Goal: Information Seeking & Learning: Learn about a topic

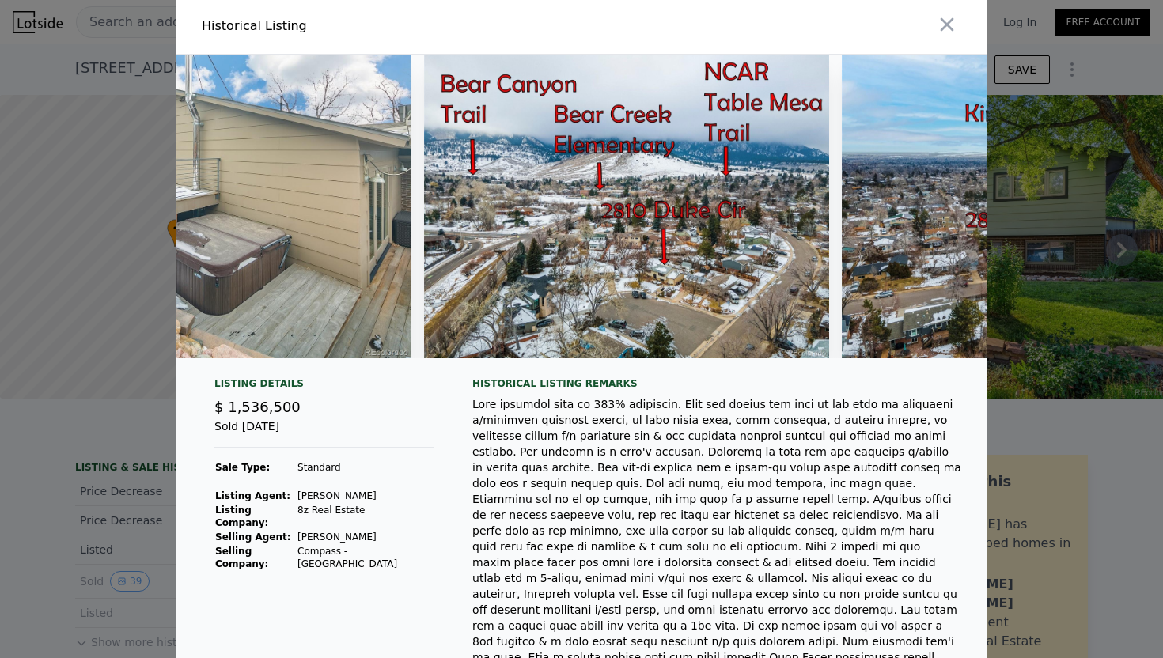
scroll to position [0, 15956]
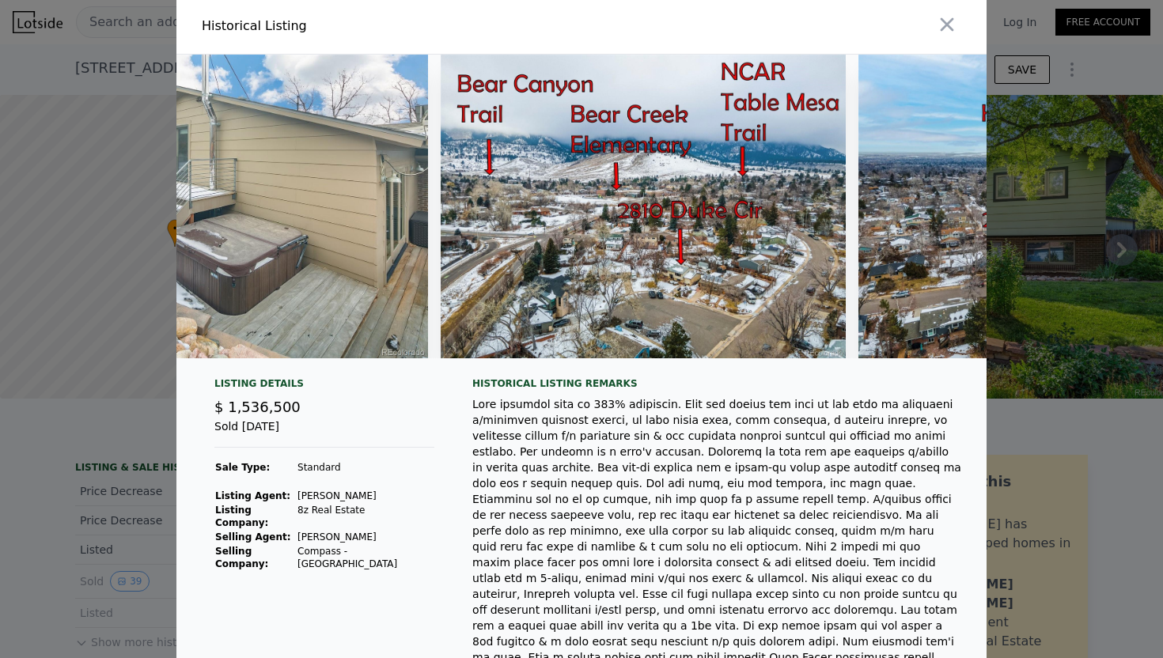
click at [705, 268] on img at bounding box center [643, 207] width 405 height 304
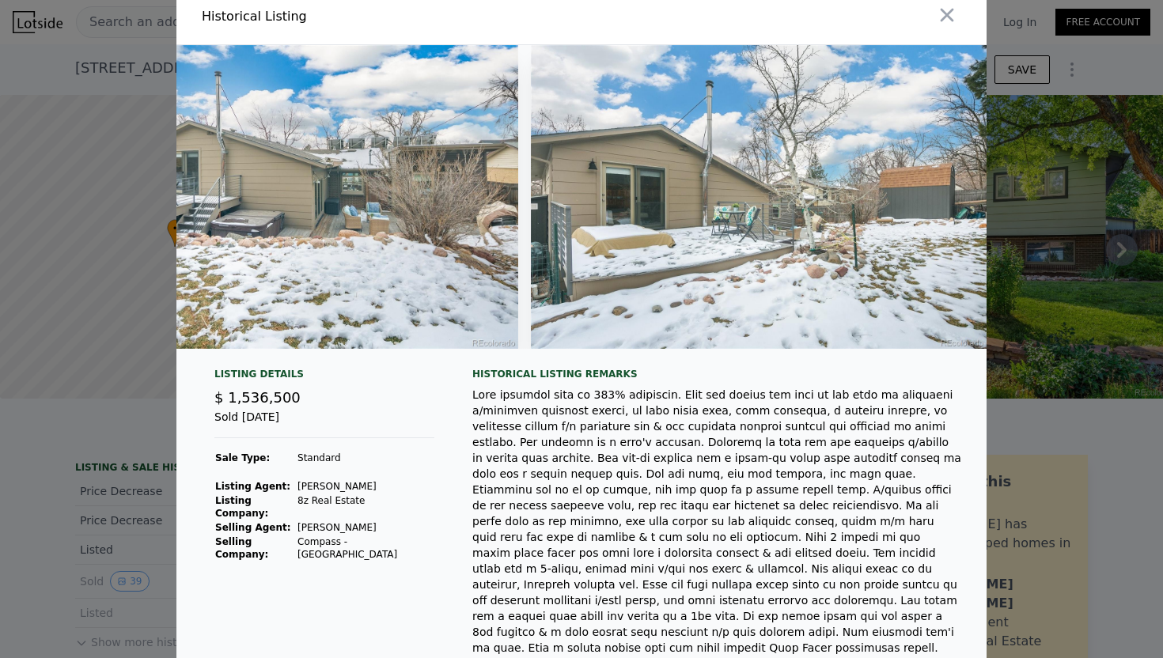
scroll to position [0, 14941]
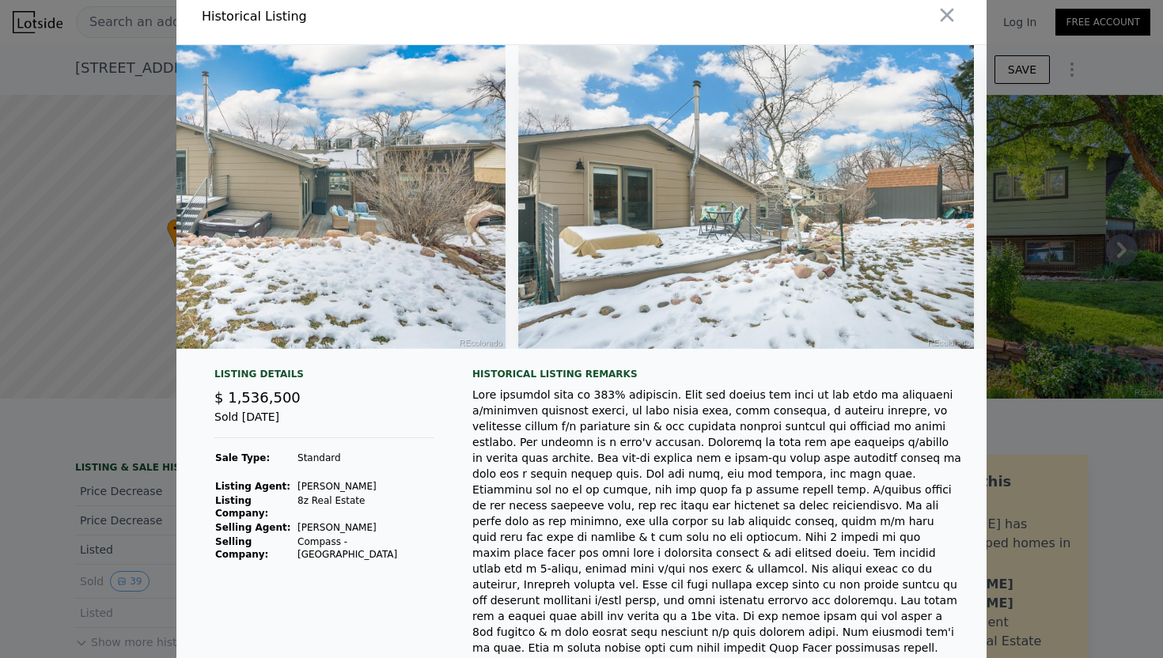
drag, startPoint x: 958, startPoint y: 8, endPoint x: 738, endPoint y: 219, distance: 305.1
click at [738, 219] on div "Historical Listing Listing Details $ 1,536,500 Sold [DATE] Sale Type: Standard …" at bounding box center [581, 403] width 810 height 831
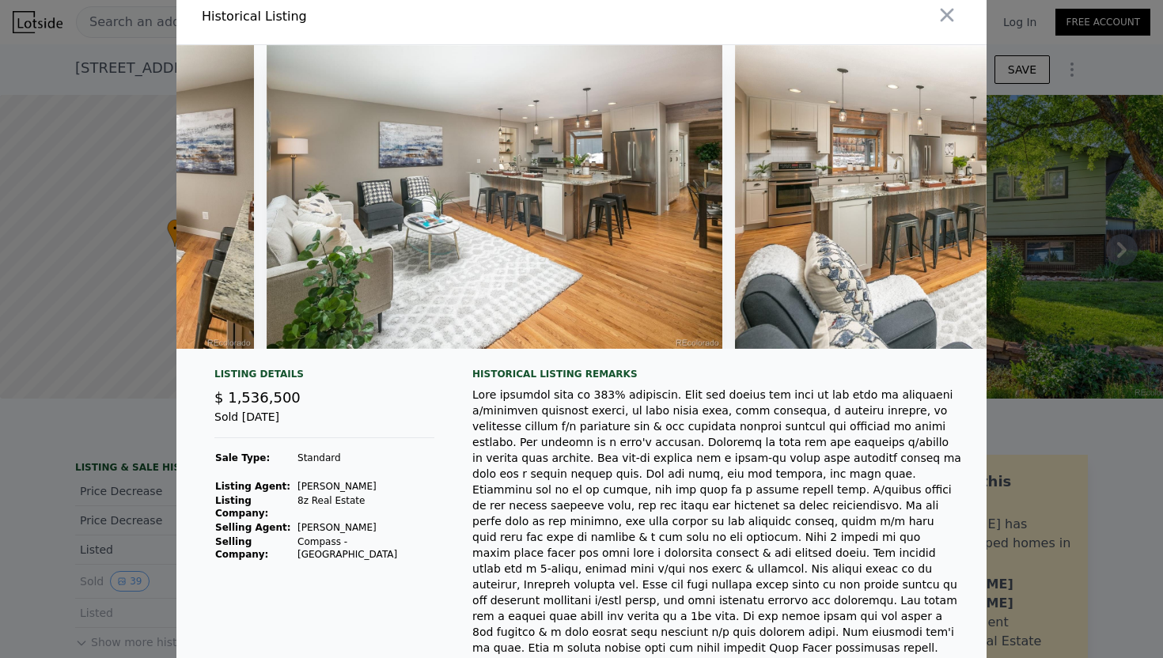
scroll to position [0, 2732]
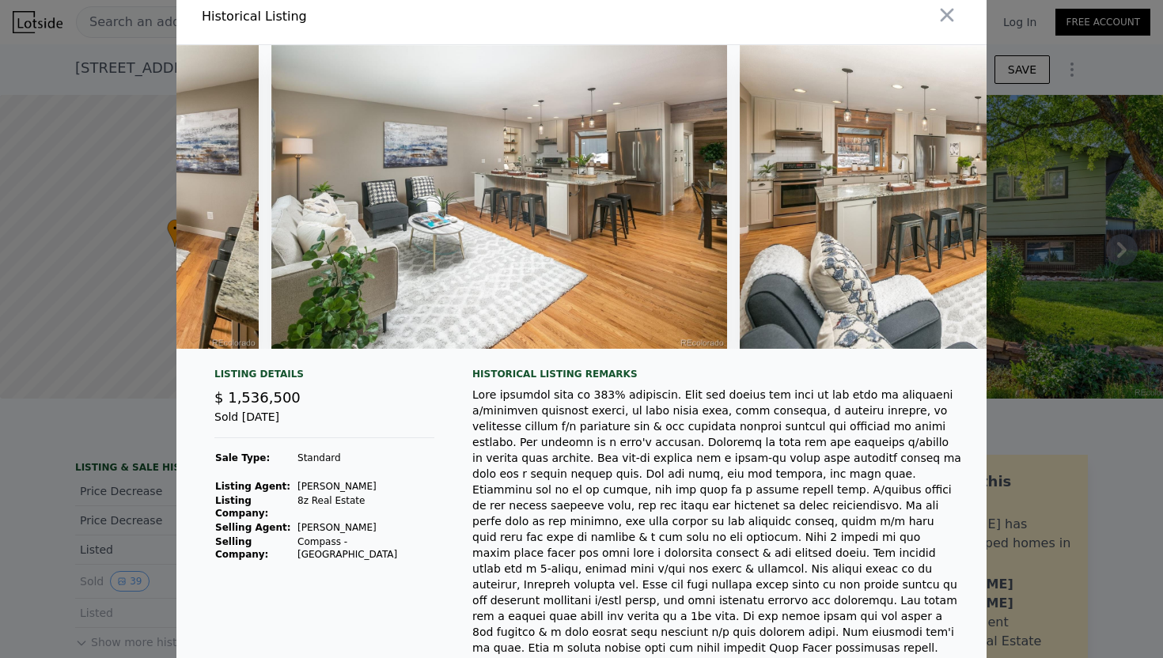
click at [74, 185] on div at bounding box center [581, 329] width 1163 height 658
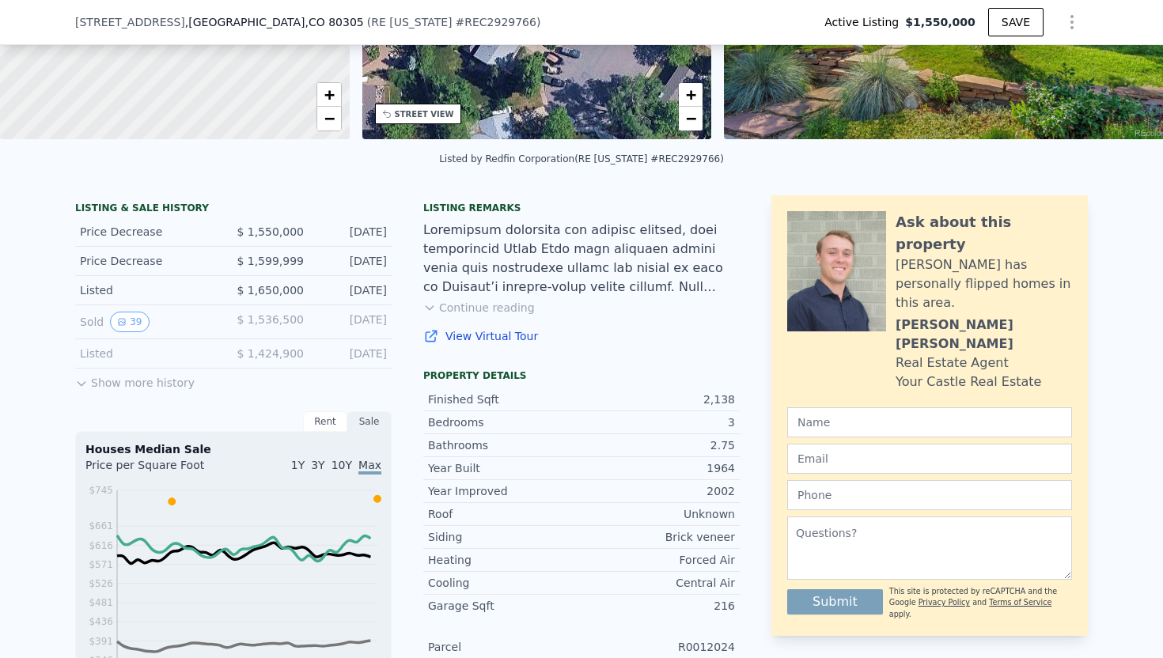
scroll to position [264, 0]
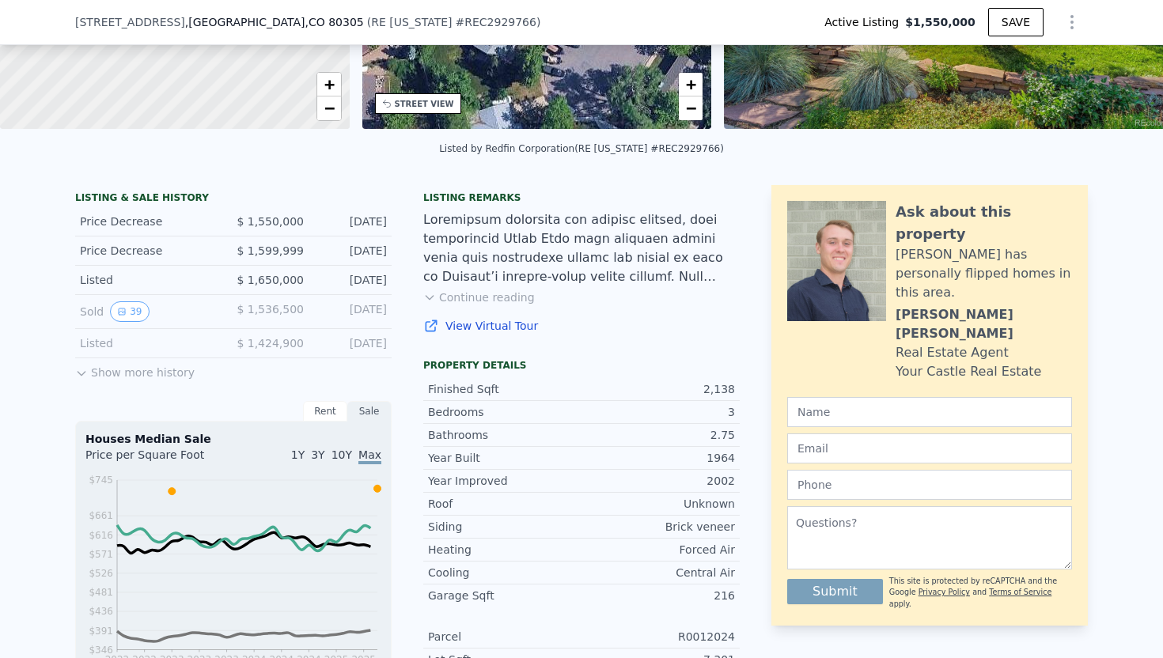
click at [476, 326] on link "View Virtual Tour" at bounding box center [581, 326] width 317 height 16
click at [87, 377] on icon at bounding box center [81, 373] width 13 height 13
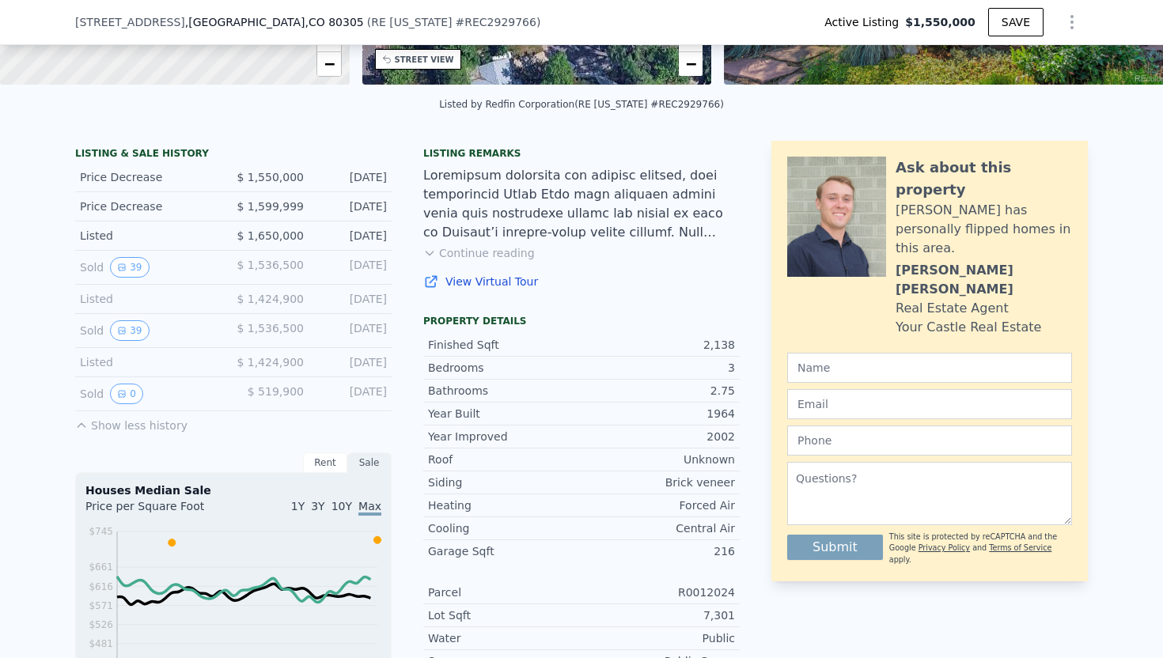
scroll to position [314, 0]
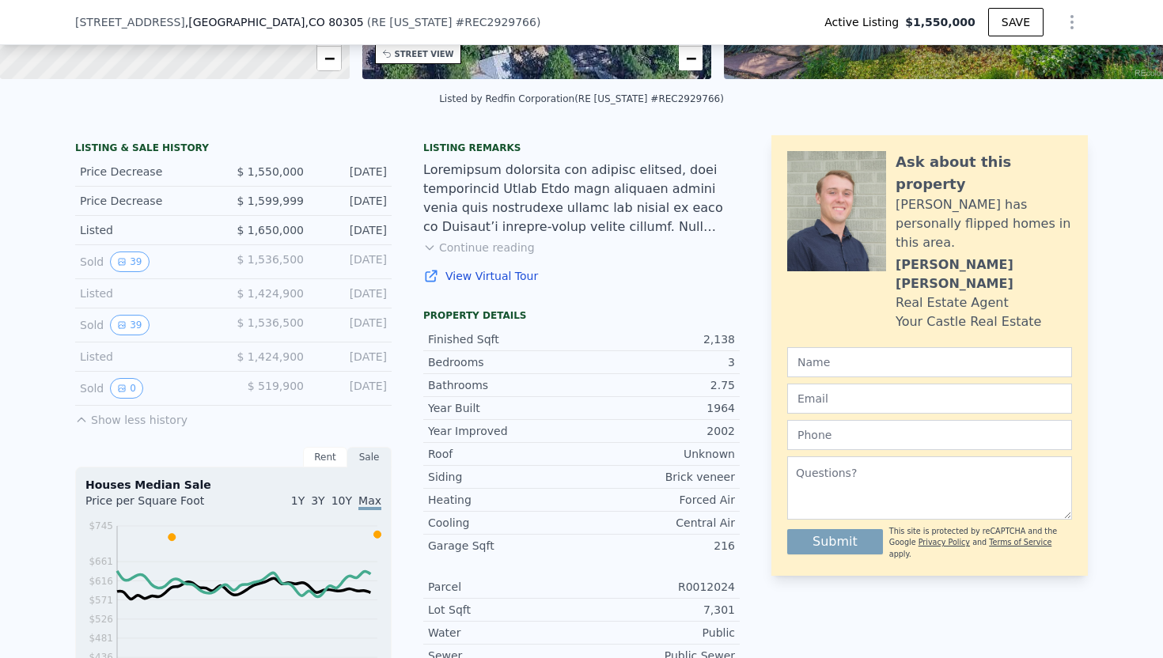
click at [374, 290] on div "[DATE]" at bounding box center [352, 294] width 70 height 16
click at [360, 257] on div "[DATE]" at bounding box center [352, 262] width 70 height 21
click at [360, 297] on div "[DATE]" at bounding box center [352, 294] width 70 height 16
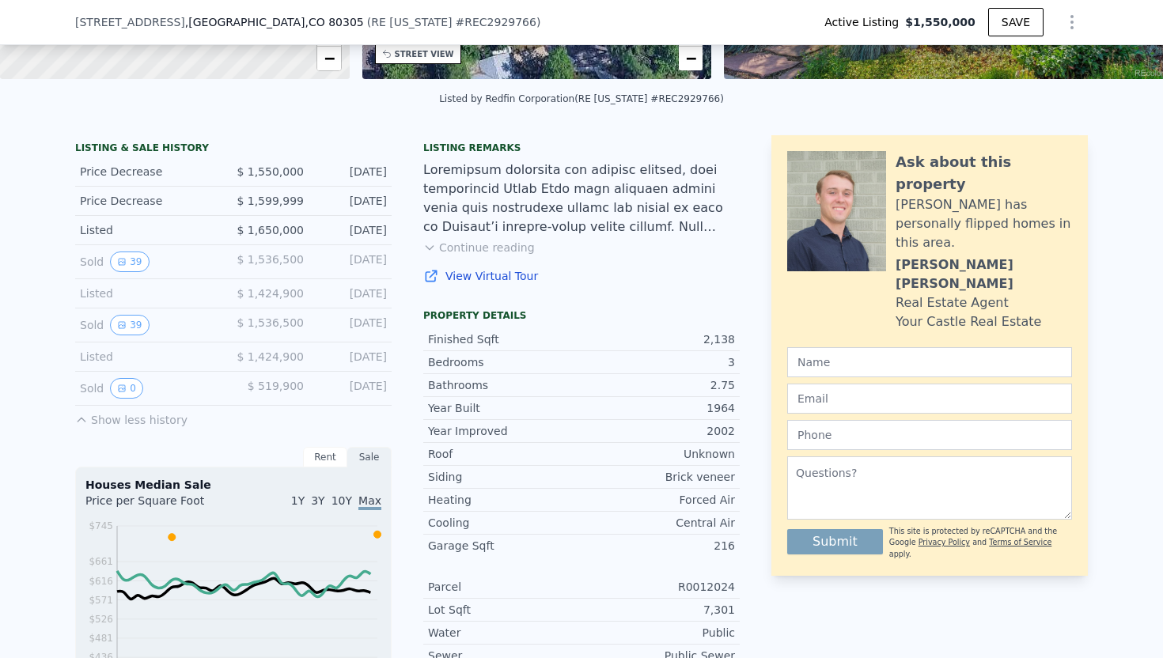
click at [330, 294] on div "[DATE]" at bounding box center [352, 294] width 70 height 16
click at [278, 292] on span "$ 1,424,900" at bounding box center [270, 293] width 67 height 13
click at [271, 292] on span "$ 1,424,900" at bounding box center [270, 293] width 67 height 13
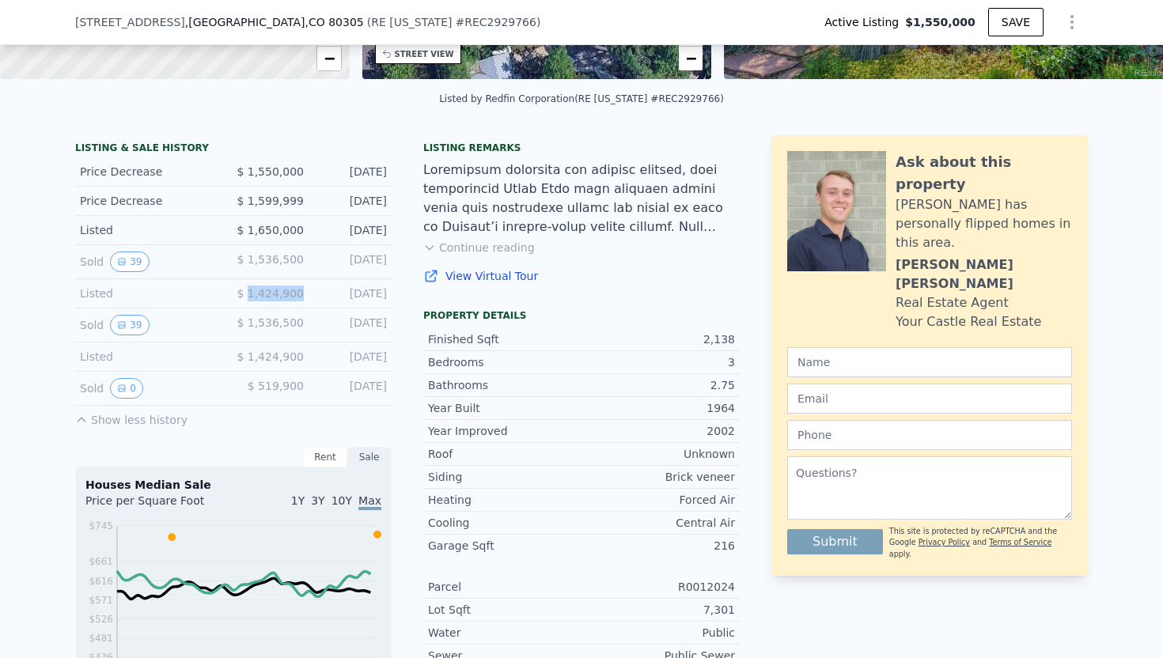
click at [290, 296] on span "$ 1,424,900" at bounding box center [270, 293] width 67 height 13
click at [255, 295] on span "$ 1,424,900" at bounding box center [270, 293] width 67 height 13
click at [297, 295] on span "$ 1,424,900" at bounding box center [270, 293] width 67 height 13
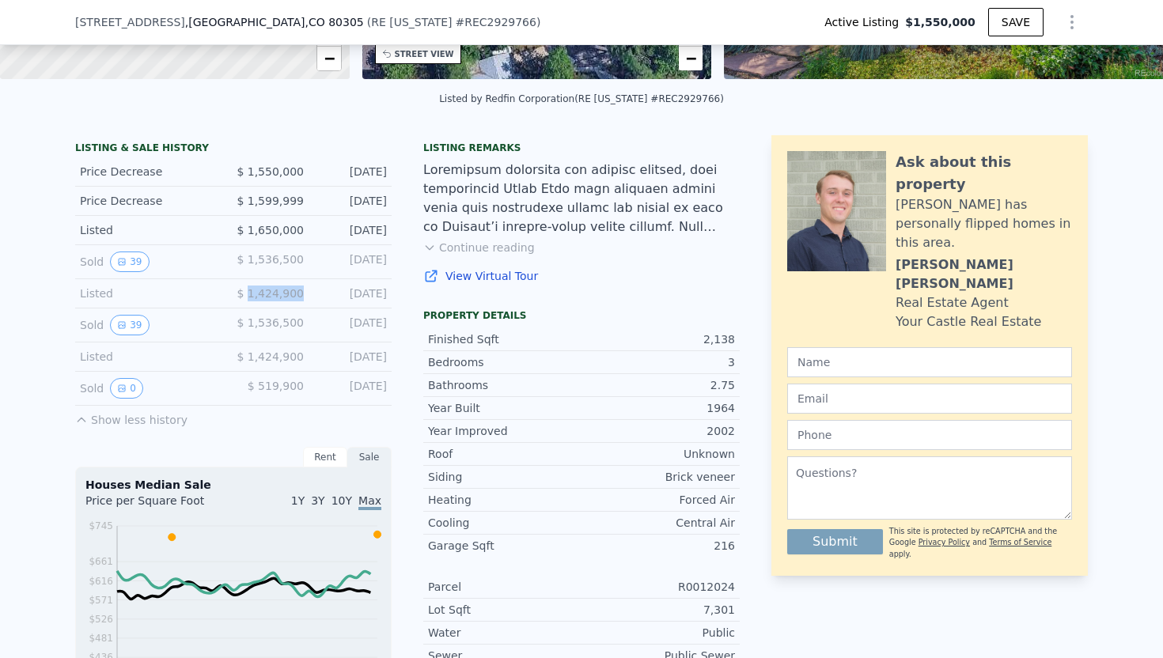
click at [297, 295] on span "$ 1,424,900" at bounding box center [270, 293] width 67 height 13
click at [286, 252] on div "$ 1,536,500" at bounding box center [268, 262] width 70 height 21
click at [270, 291] on span "$ 1,424,900" at bounding box center [270, 293] width 67 height 13
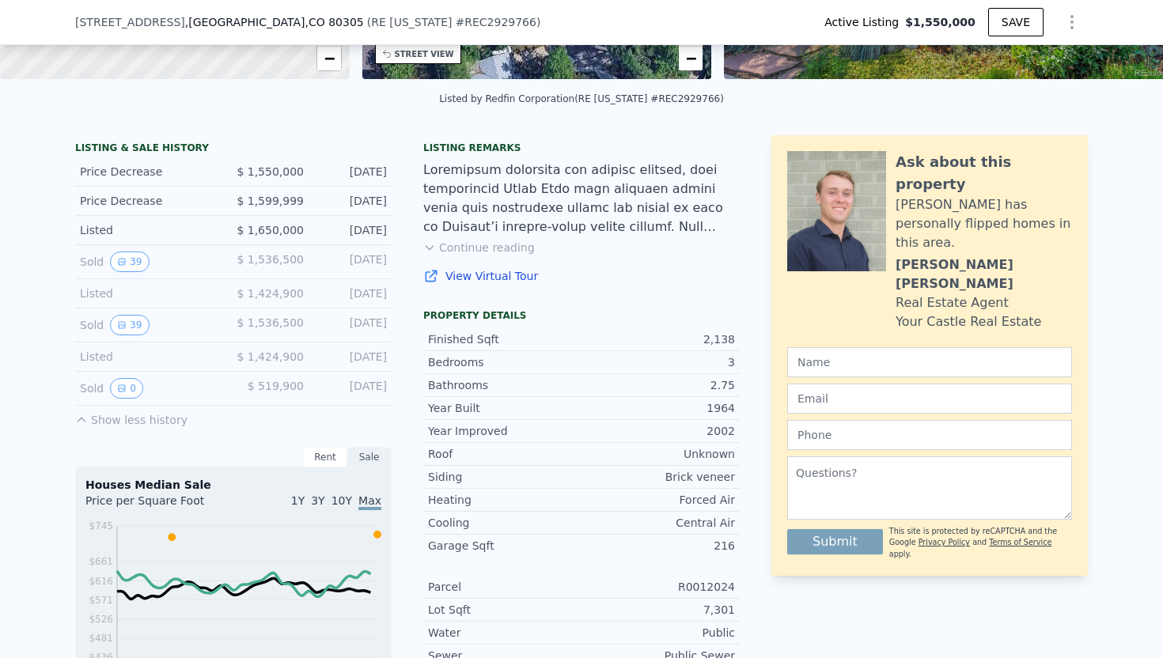
click at [275, 256] on span "$ 1,536,500" at bounding box center [270, 259] width 67 height 13
click at [275, 299] on div "$ 1,424,900" at bounding box center [268, 294] width 70 height 16
click at [280, 260] on span "$ 1,536,500" at bounding box center [270, 259] width 67 height 13
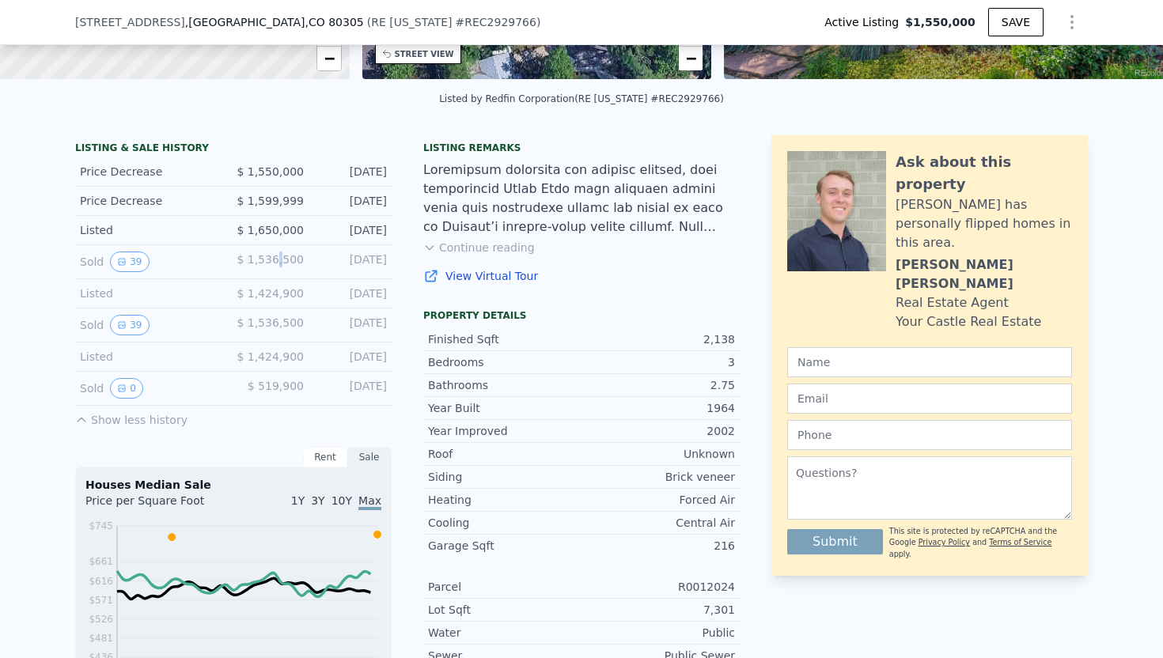
click at [280, 260] on span "$ 1,536,500" at bounding box center [270, 259] width 67 height 13
click at [262, 302] on div "Listed $ 1,424,900 [DATE]" at bounding box center [233, 293] width 317 height 29
click at [266, 290] on span "$ 1,424,900" at bounding box center [270, 293] width 67 height 13
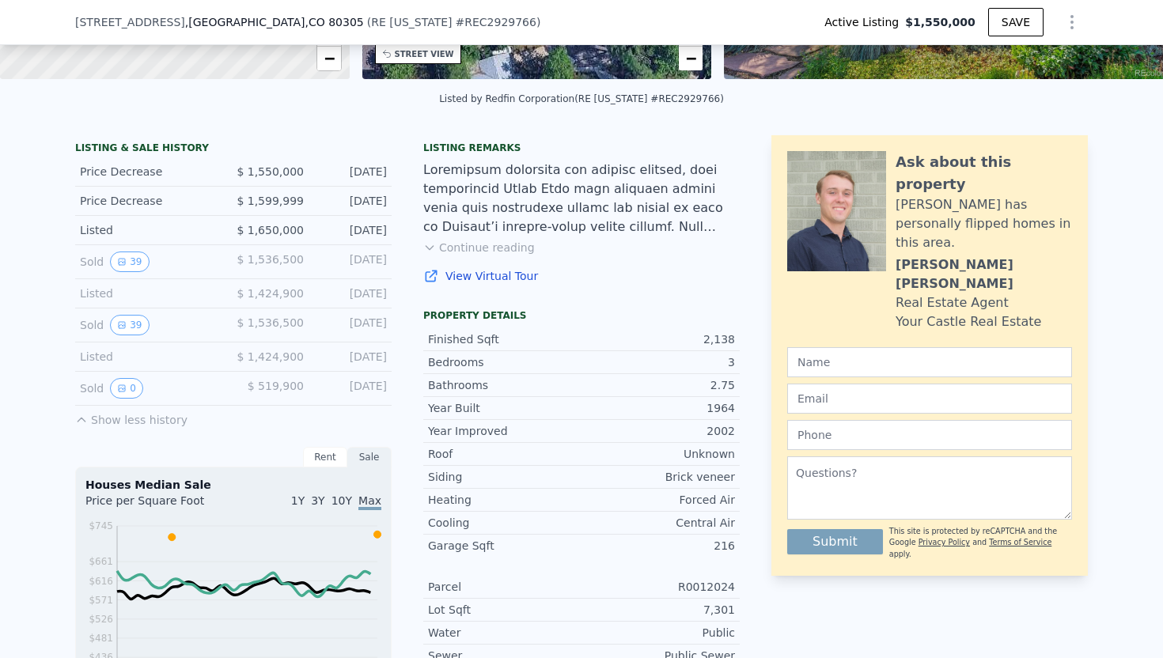
click at [271, 255] on span "$ 1,536,500" at bounding box center [270, 259] width 67 height 13
click at [271, 307] on div "Listed $ 1,424,900 [DATE]" at bounding box center [233, 293] width 317 height 29
click at [272, 292] on span "$ 1,424,900" at bounding box center [270, 293] width 67 height 13
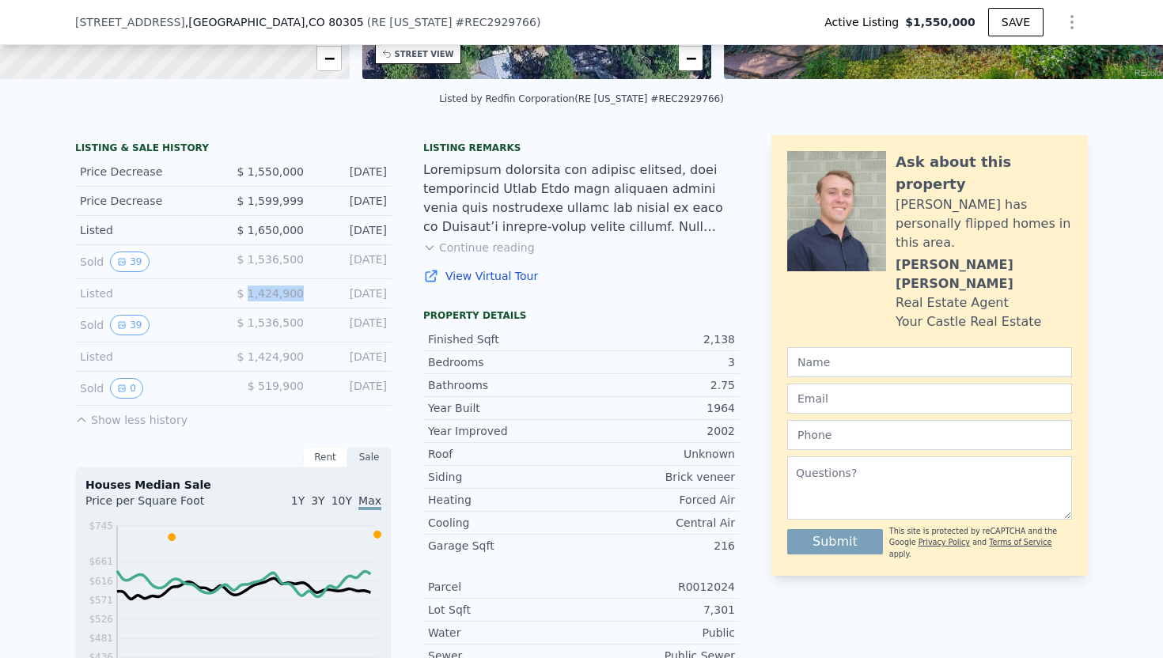
click at [272, 292] on span "$ 1,424,900" at bounding box center [270, 293] width 67 height 13
click at [275, 257] on span "$ 1,536,500" at bounding box center [270, 259] width 67 height 13
click at [262, 297] on span "$ 1,424,900" at bounding box center [270, 293] width 67 height 13
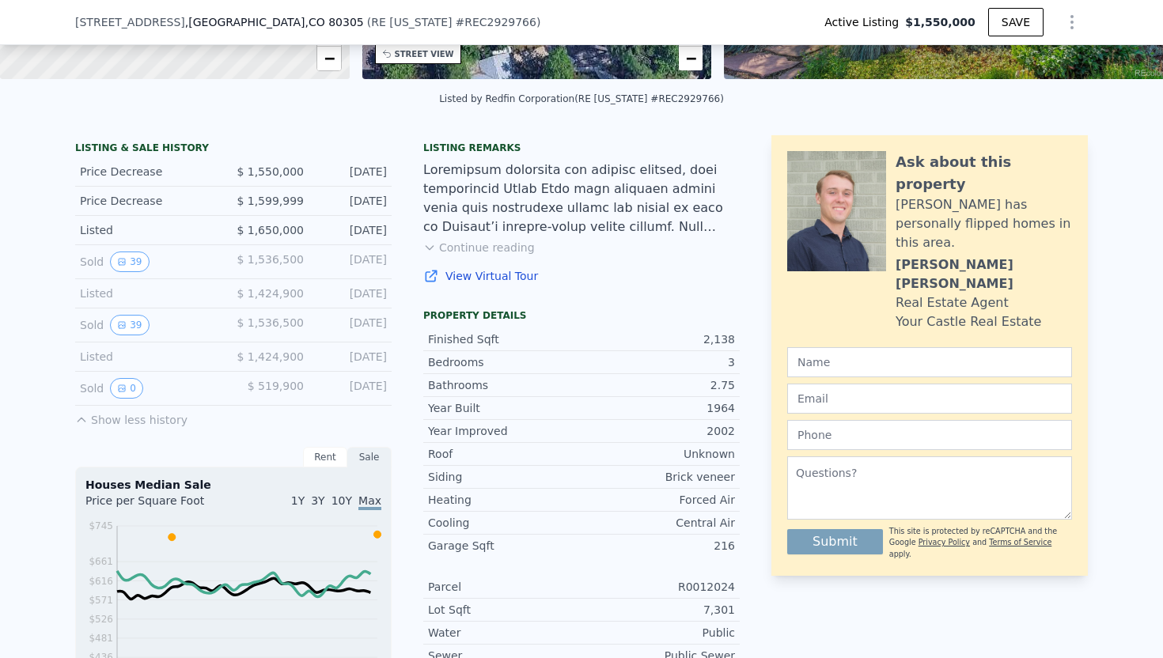
click at [270, 273] on div "Sold 39 $ 1,536,500 [DATE]" at bounding box center [233, 262] width 317 height 34
click at [263, 291] on span "$ 1,424,900" at bounding box center [270, 293] width 67 height 13
click at [260, 261] on span "$ 1,536,500" at bounding box center [270, 259] width 67 height 13
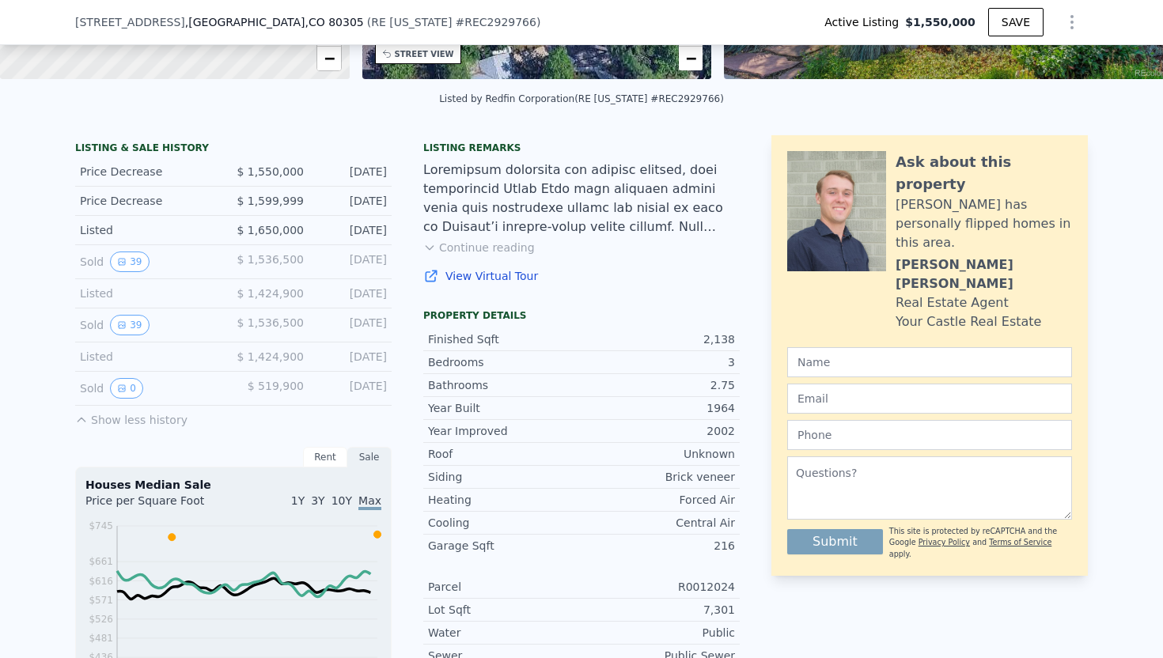
click at [260, 326] on span "$ 1,536,500" at bounding box center [270, 323] width 67 height 13
click at [254, 327] on span "$ 1,536,500" at bounding box center [270, 323] width 67 height 13
click at [303, 332] on div "$ 1,536,500" at bounding box center [268, 325] width 70 height 21
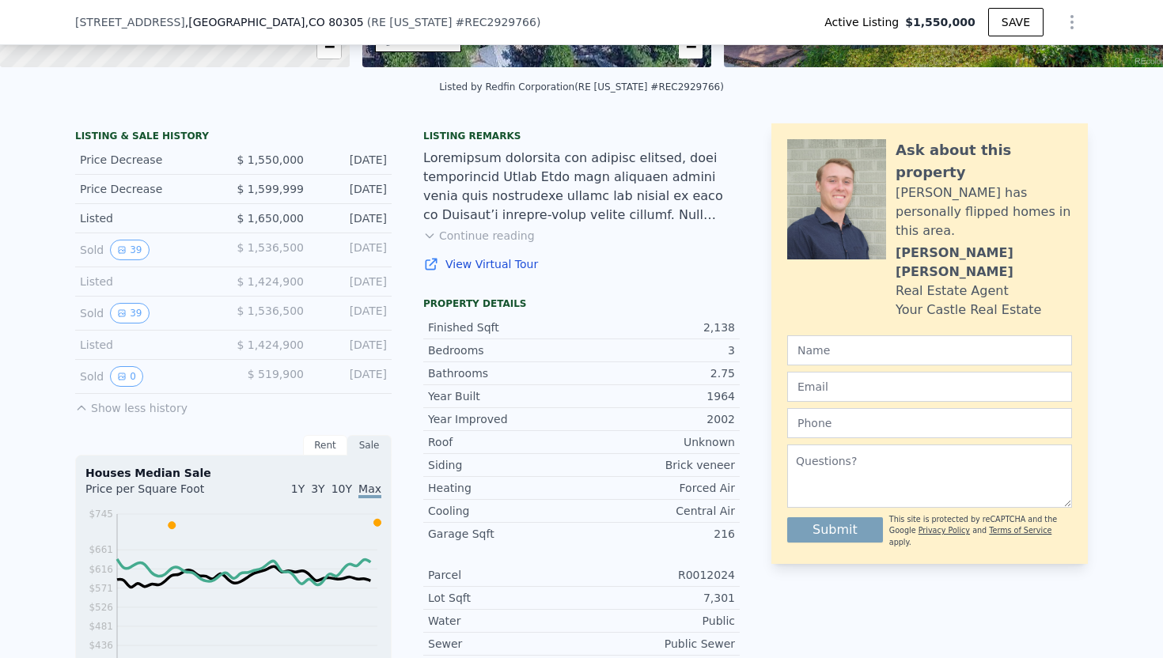
click at [292, 348] on span "$ 1,424,900" at bounding box center [270, 345] width 67 height 13
click at [278, 285] on span "$ 1,424,900" at bounding box center [270, 281] width 67 height 13
click at [278, 308] on span "$ 1,536,500" at bounding box center [270, 311] width 67 height 13
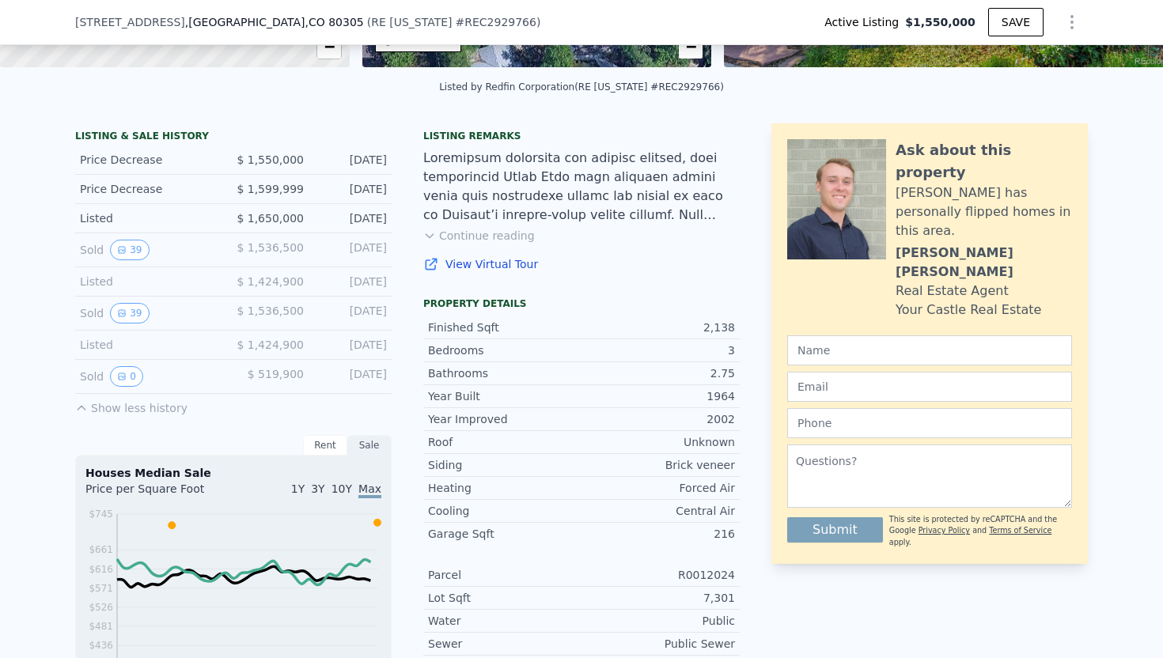
click at [268, 309] on span "$ 1,536,500" at bounding box center [270, 311] width 67 height 13
click at [276, 318] on div "$ 1,536,500" at bounding box center [268, 313] width 70 height 21
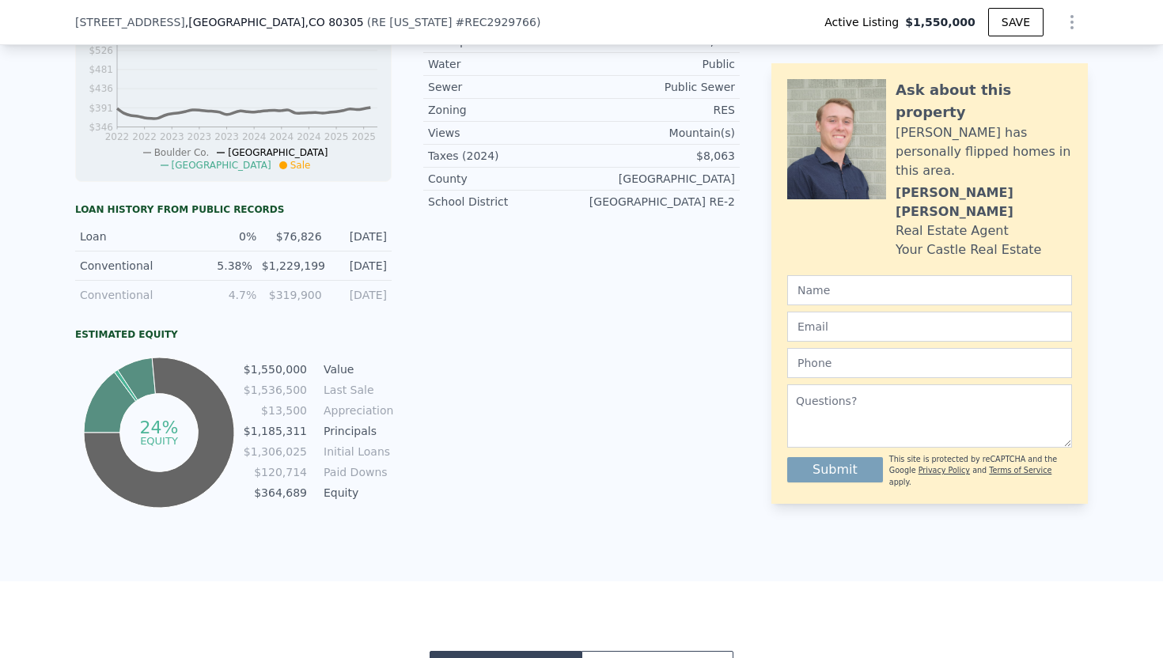
scroll to position [886, 0]
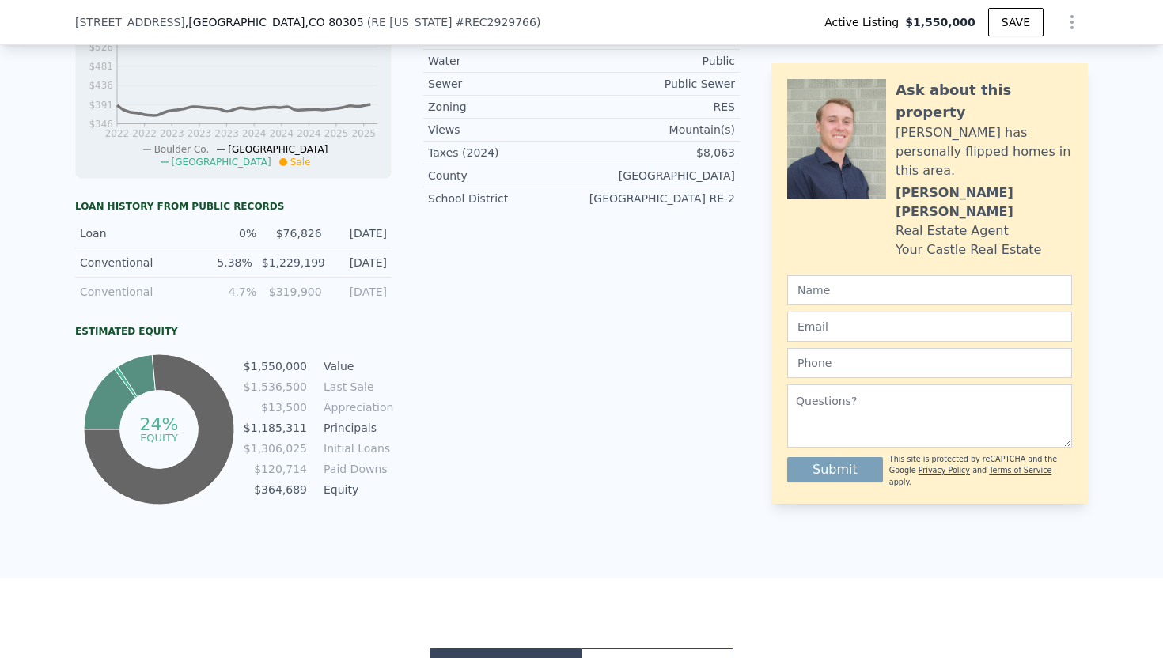
click at [237, 261] on div "5.38%" at bounding box center [225, 263] width 55 height 16
click at [211, 260] on div "5.38%" at bounding box center [225, 263] width 55 height 16
click at [323, 267] on div "Conventional 5.38% $1,229,199 [DATE]" at bounding box center [233, 263] width 317 height 29
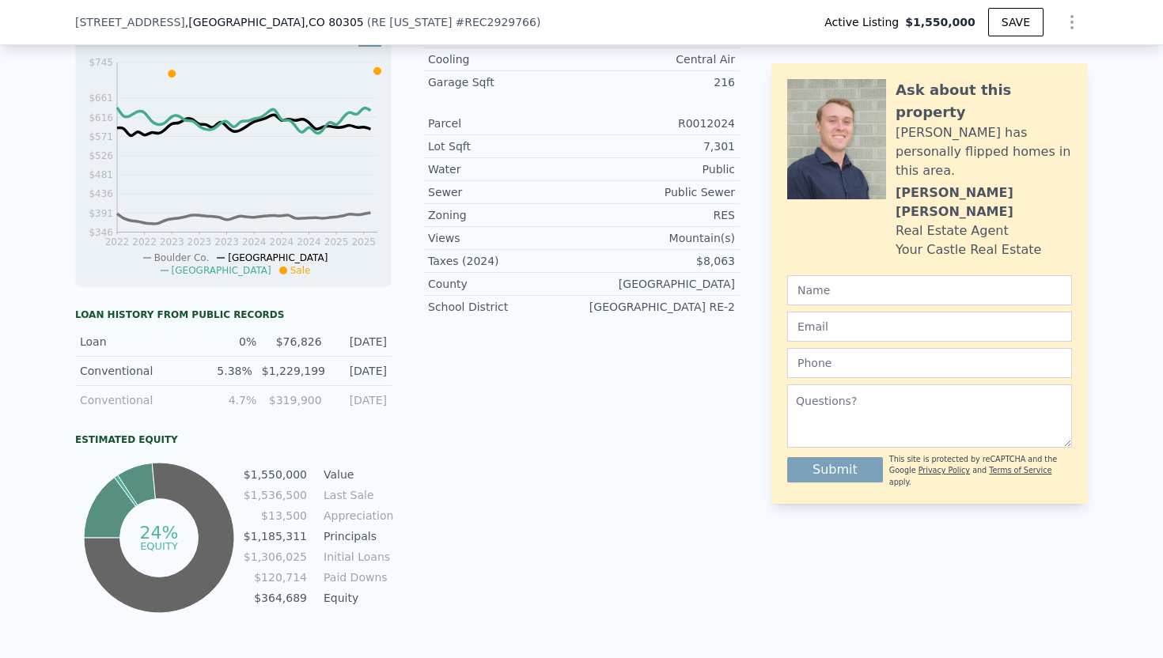
scroll to position [776, 0]
click at [323, 340] on div "Loan 0% $76,826 [DATE]" at bounding box center [233, 343] width 317 height 29
click at [313, 340] on div "$76,826" at bounding box center [293, 344] width 55 height 16
click at [305, 369] on div "$1,229,199" at bounding box center [293, 373] width 62 height 16
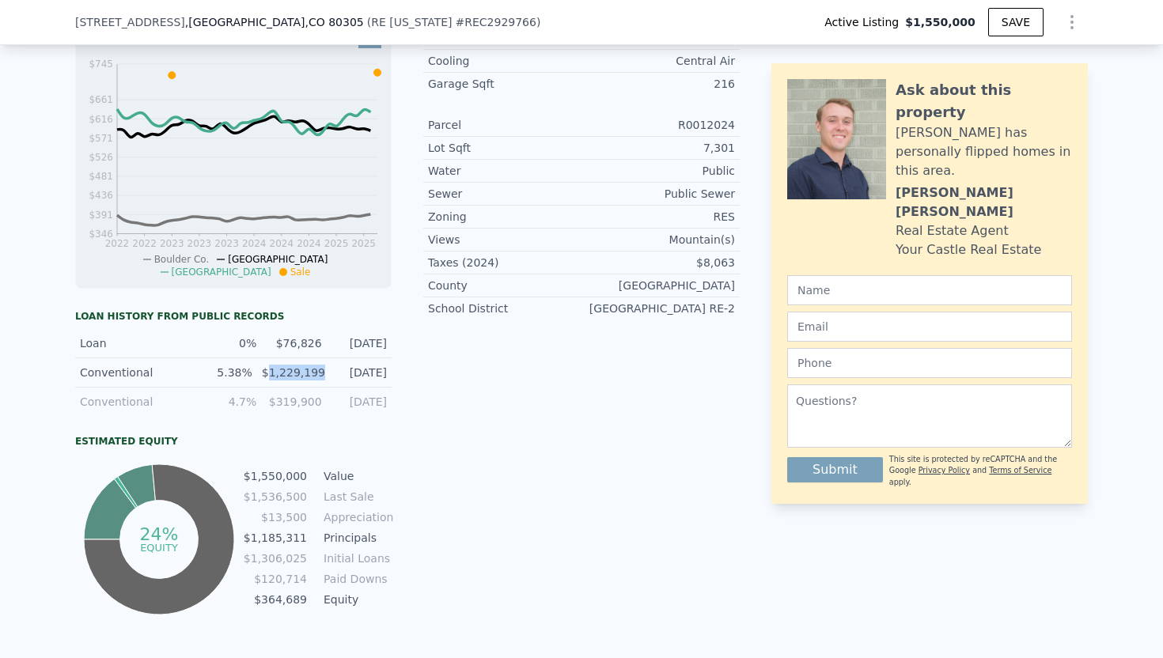
click at [305, 369] on div "$1,229,199" at bounding box center [293, 373] width 62 height 16
click at [378, 374] on div "[DATE]" at bounding box center [359, 373] width 55 height 16
click at [339, 374] on div "[DATE]" at bounding box center [359, 373] width 55 height 16
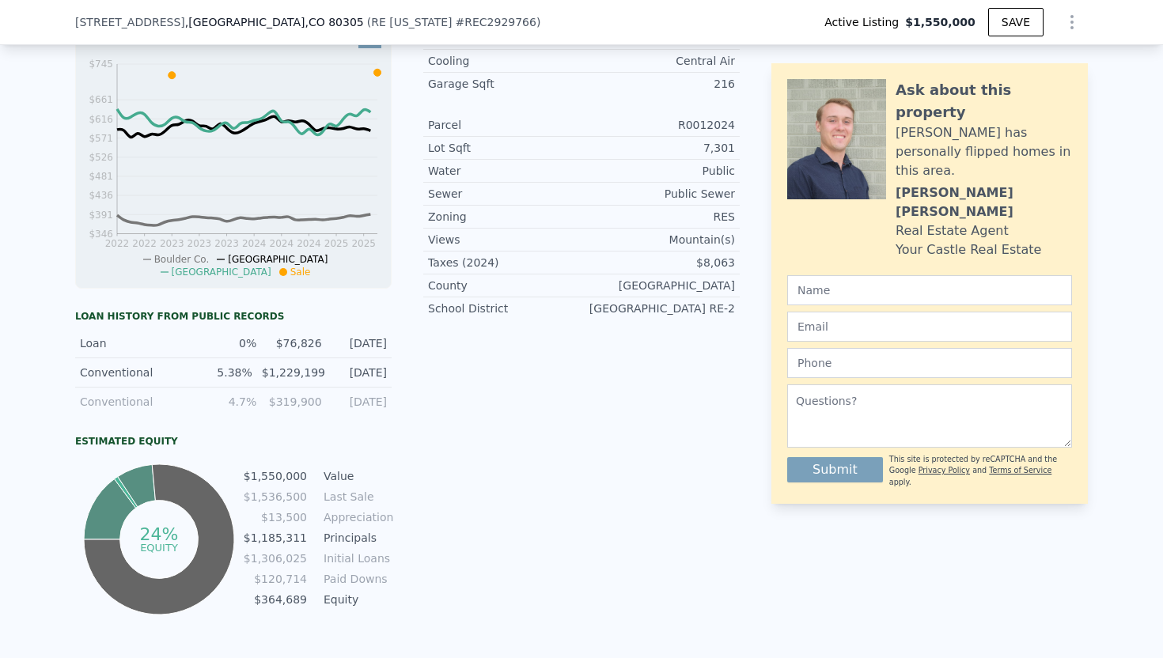
click at [294, 374] on div "$1,229,199" at bounding box center [293, 373] width 62 height 16
click at [306, 405] on div "$319,900" at bounding box center [293, 402] width 55 height 16
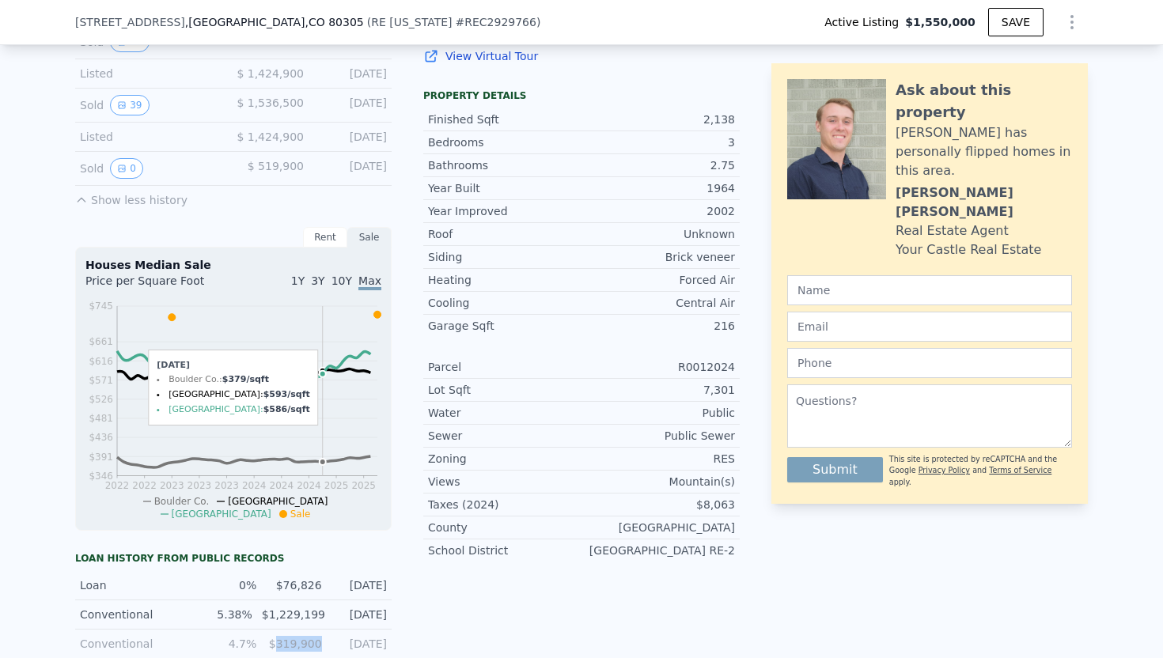
scroll to position [530, 0]
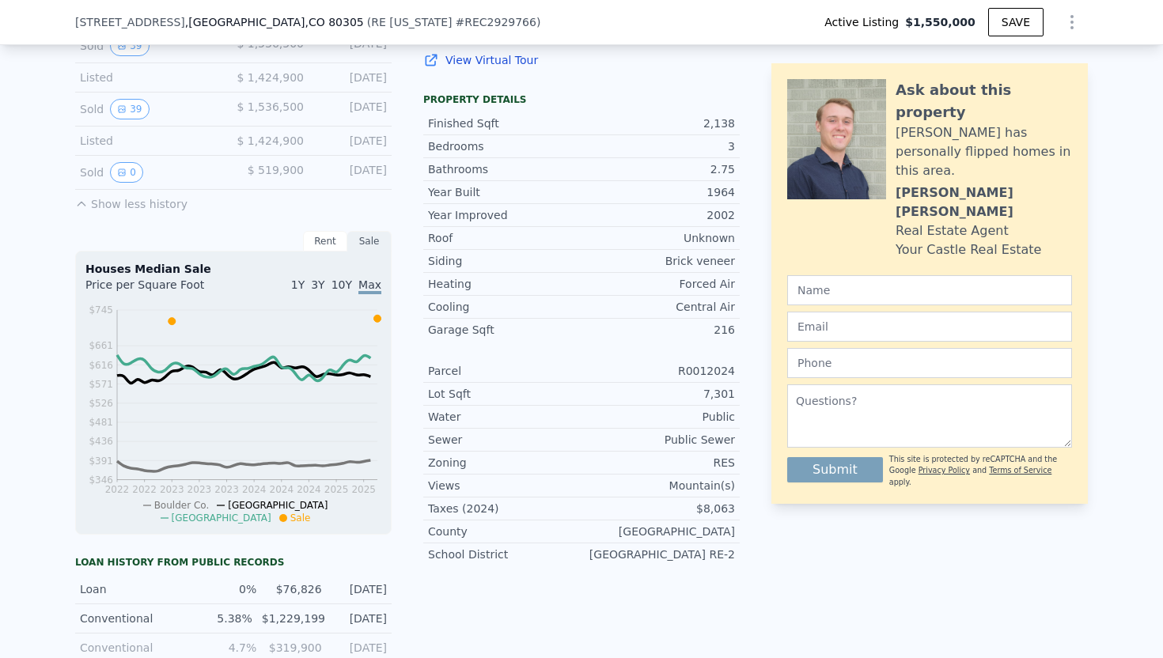
click at [241, 624] on div "5.38%" at bounding box center [225, 619] width 55 height 16
click at [239, 618] on div "5.38%" at bounding box center [225, 619] width 55 height 16
click at [327, 618] on div "Conventional 5.38% $1,229,199 [DATE]" at bounding box center [233, 619] width 317 height 29
click at [314, 617] on div "$1,229,199" at bounding box center [293, 619] width 62 height 16
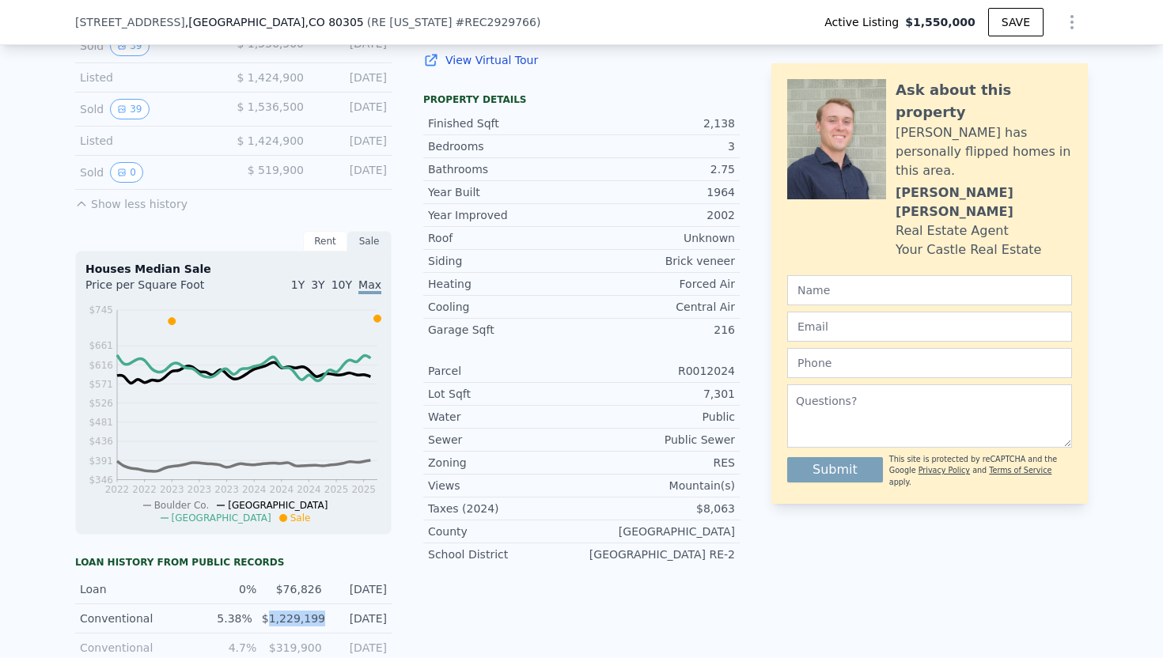
click at [314, 617] on div "$1,229,199" at bounding box center [293, 619] width 62 height 16
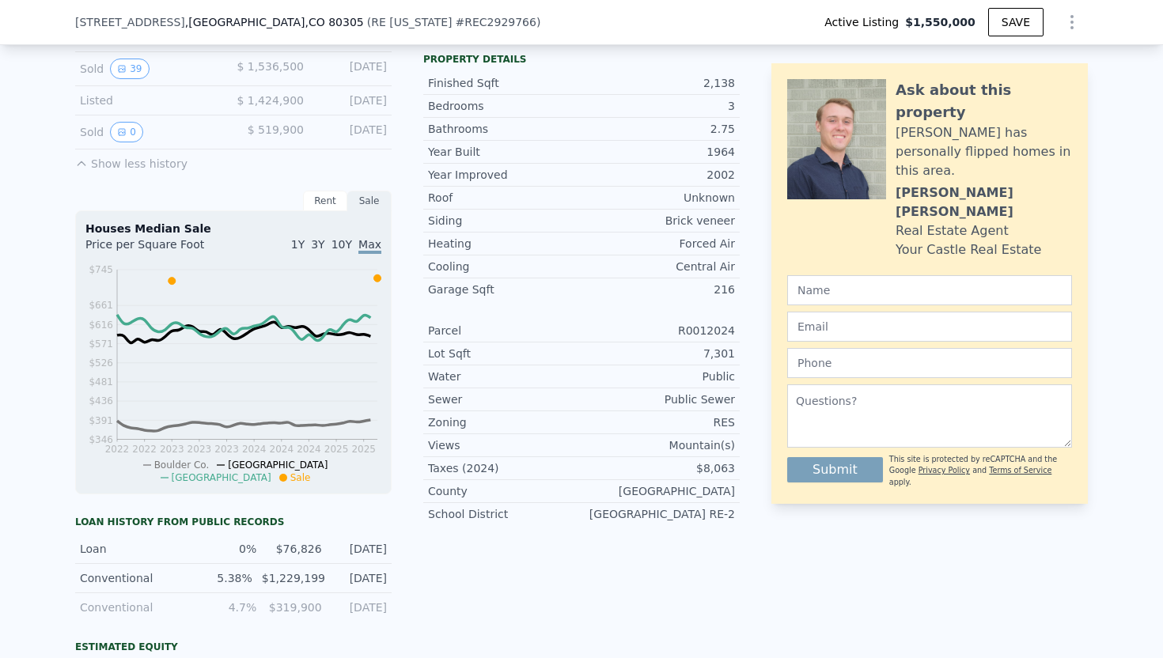
click at [312, 597] on div "Conventional 4.7% $319,900 [DATE]" at bounding box center [233, 608] width 317 height 28
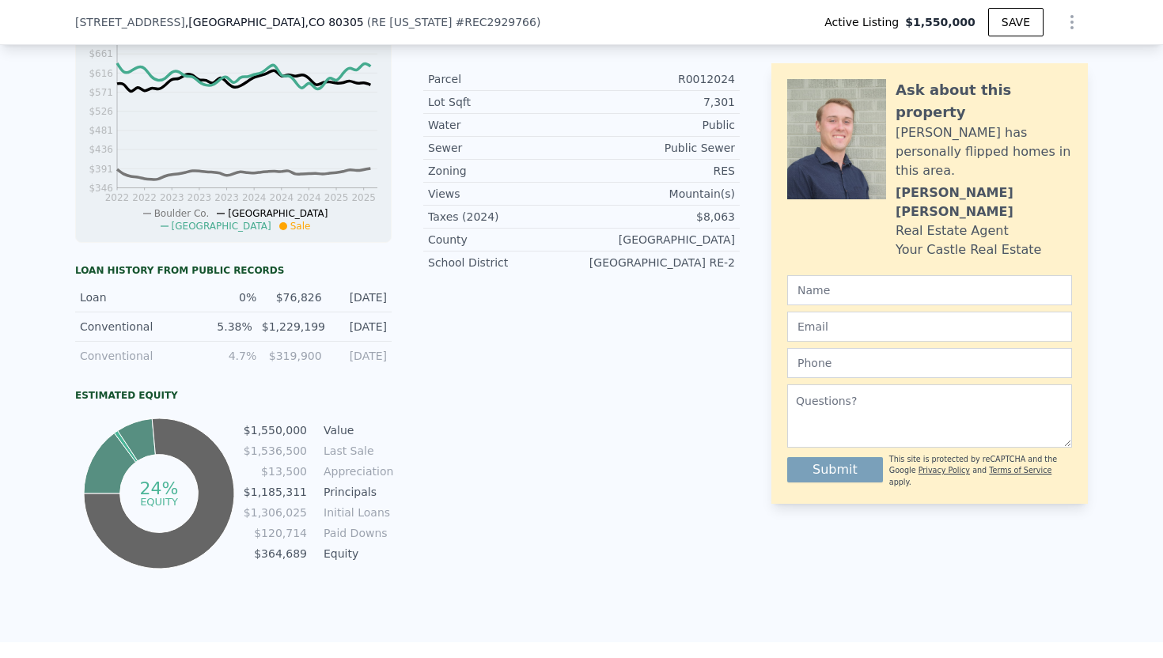
scroll to position [825, 0]
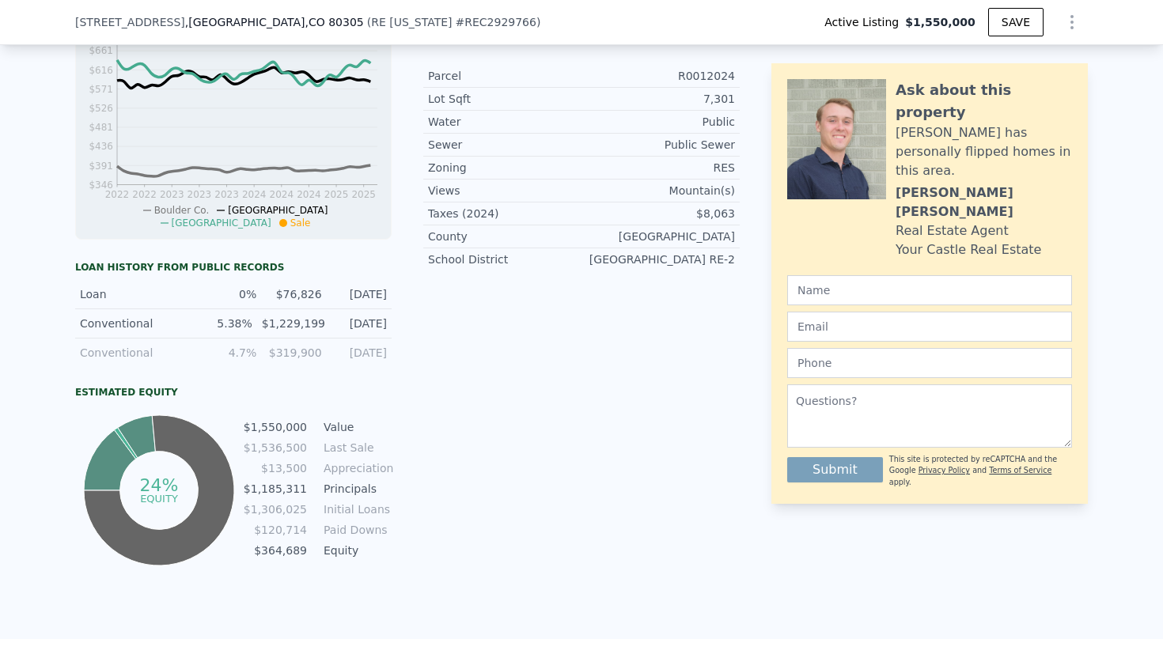
click at [245, 324] on div "5.38%" at bounding box center [225, 324] width 55 height 16
click at [305, 324] on div "$1,229,199" at bounding box center [293, 324] width 62 height 16
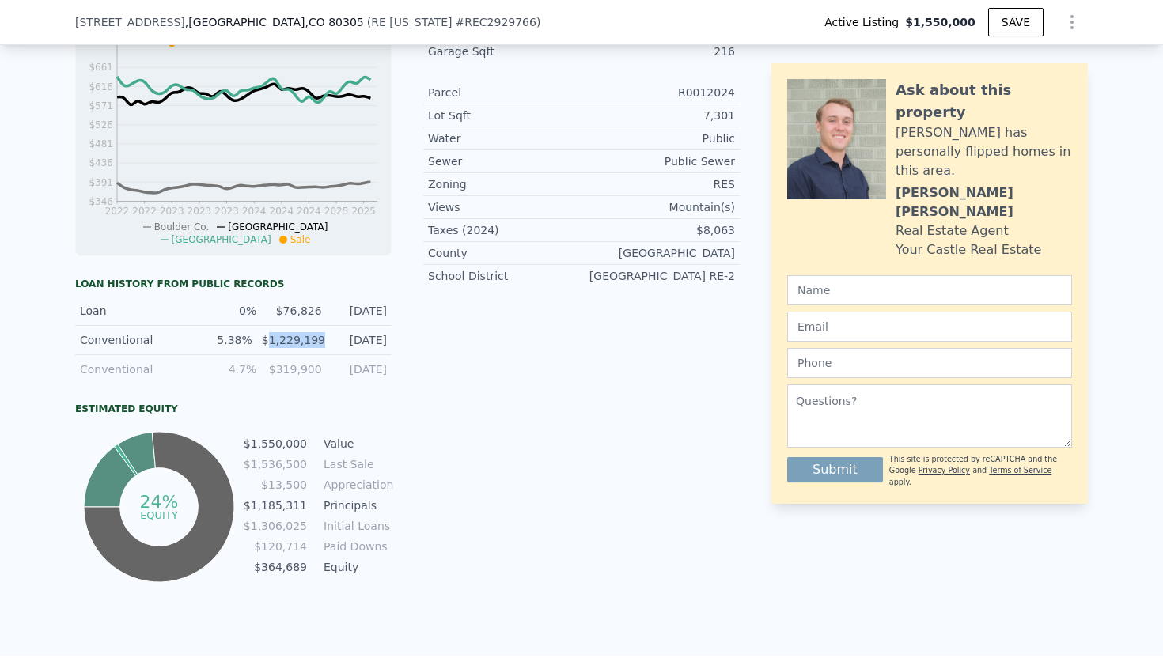
scroll to position [794, 0]
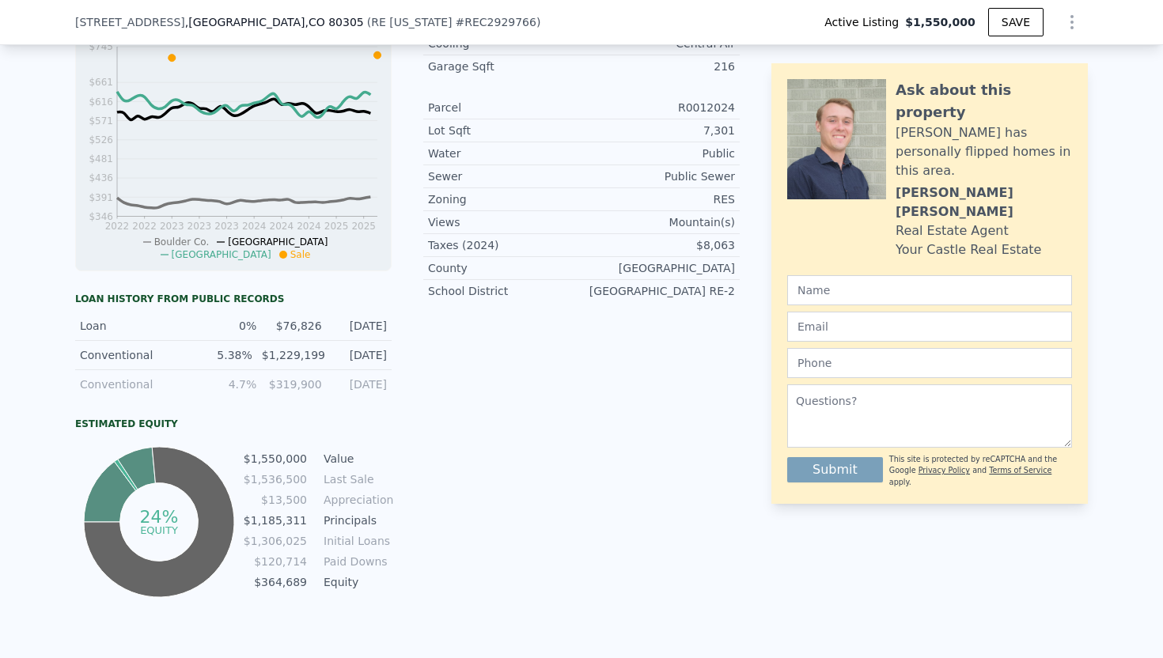
click at [408, 342] on div "LISTING & SALE HISTORY Price Decrease $ 1,550,000 [DATE] Price Decrease $ 1,599…" at bounding box center [407, 129] width 665 height 946
click at [352, 356] on div "[DATE]" at bounding box center [359, 355] width 55 height 16
click at [304, 356] on div "$1,229,199" at bounding box center [293, 355] width 62 height 16
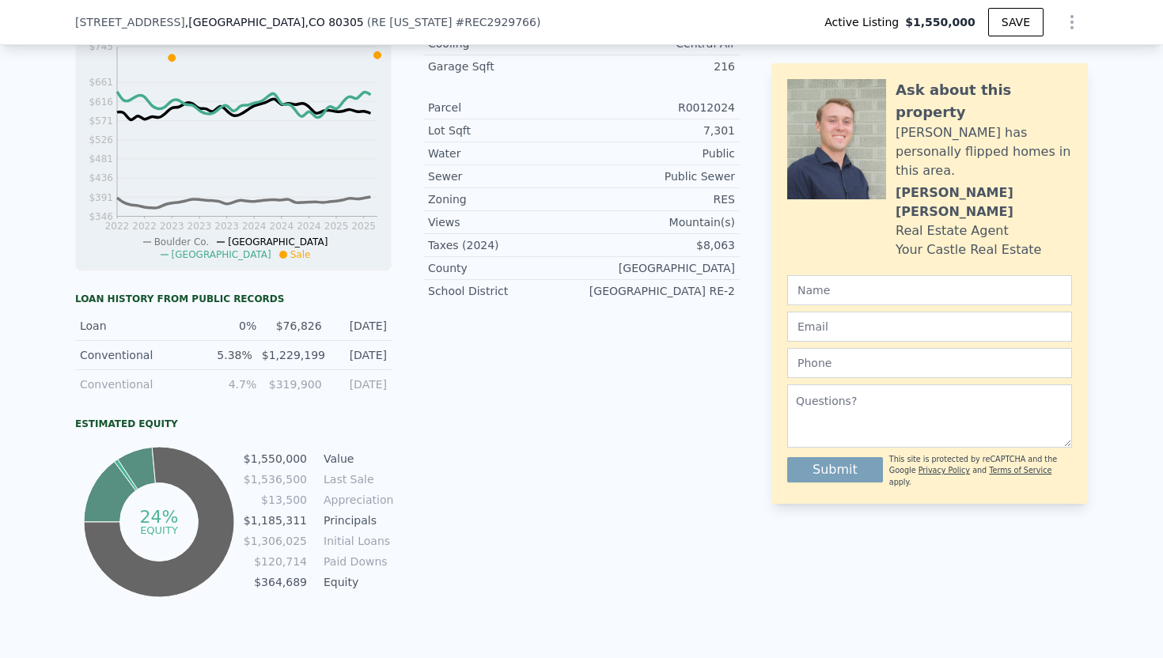
click at [343, 356] on div "[DATE]" at bounding box center [359, 355] width 55 height 16
click at [301, 356] on div "$1,229,199" at bounding box center [293, 355] width 62 height 16
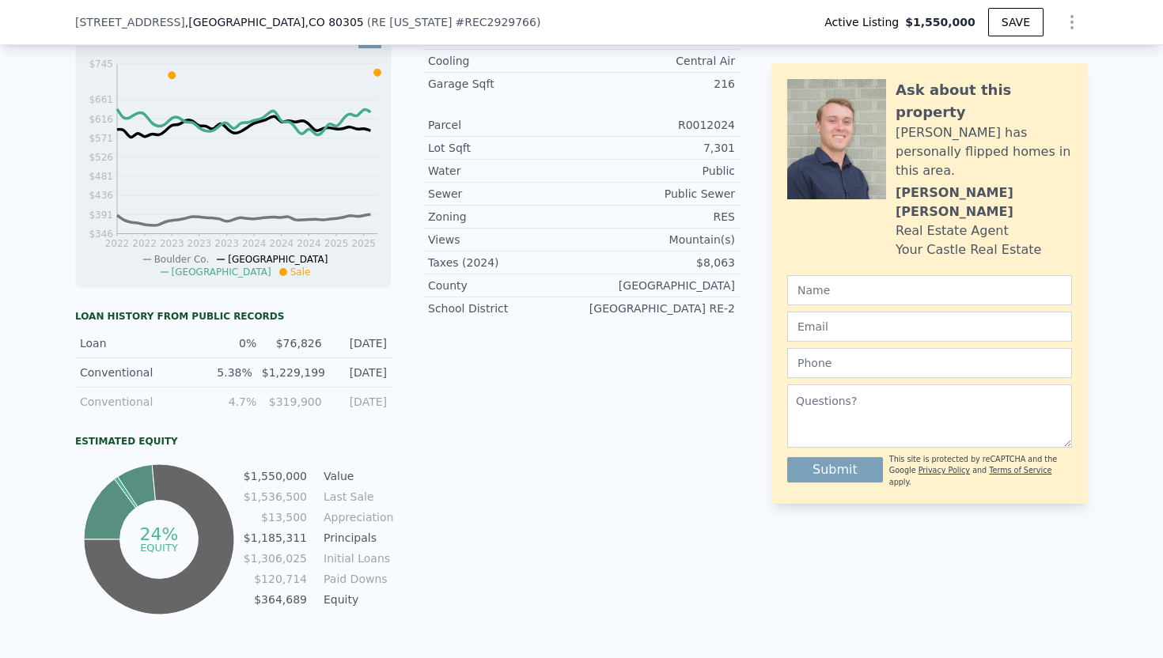
click at [347, 367] on div "[DATE]" at bounding box center [359, 373] width 55 height 16
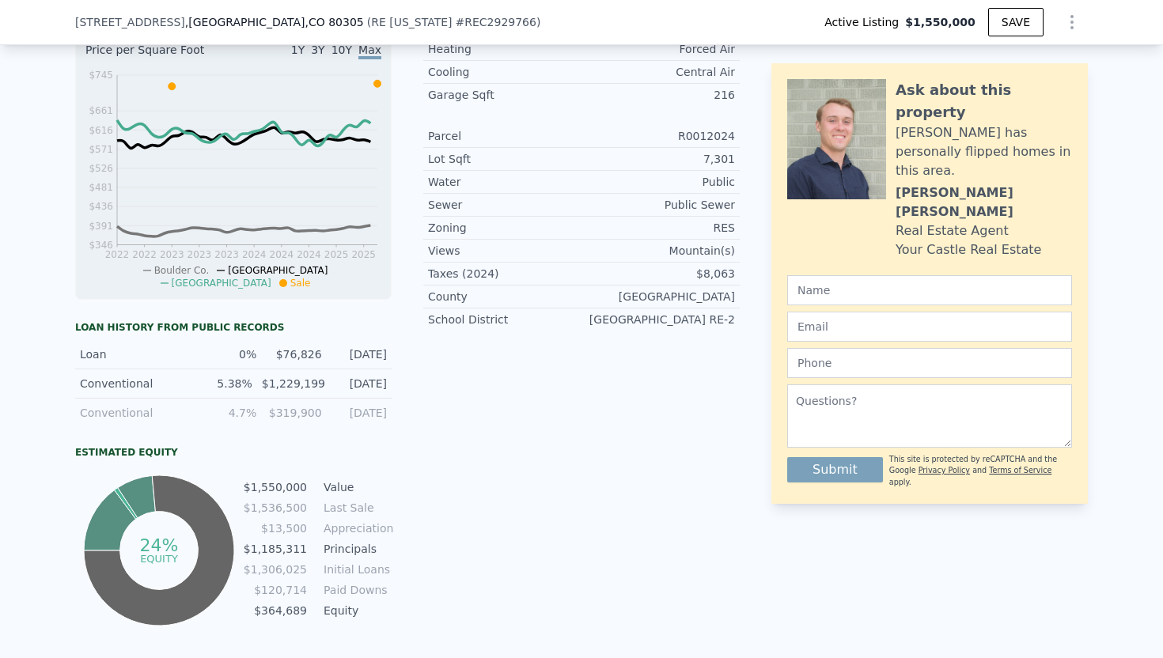
scroll to position [762, 0]
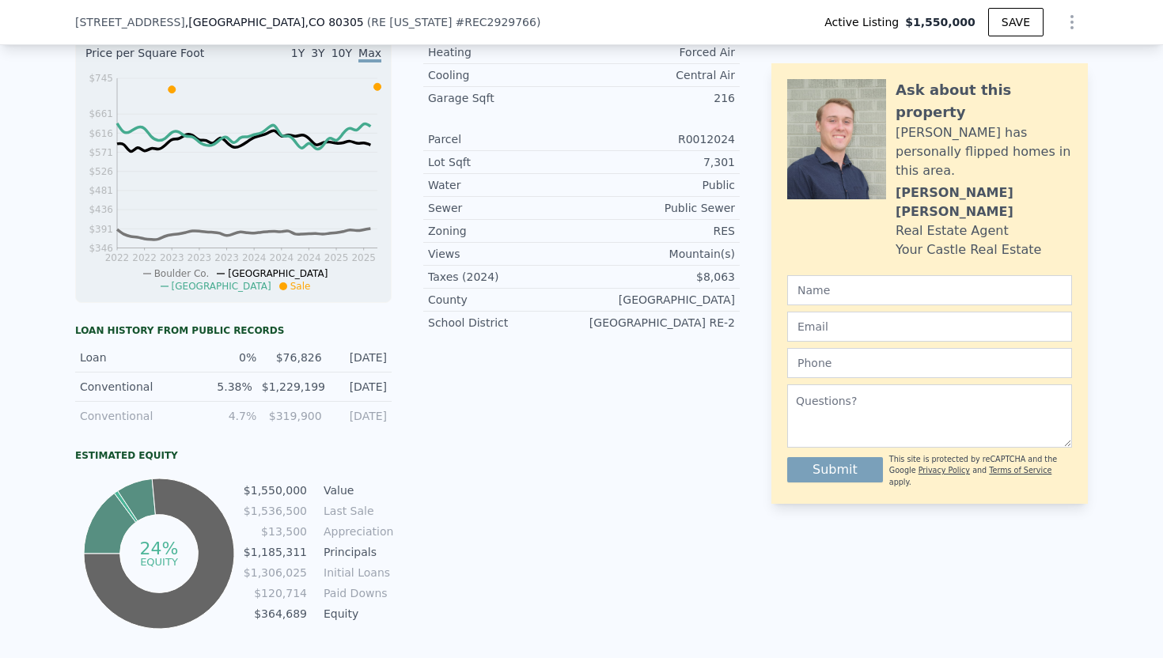
click at [275, 385] on div "$1,229,199" at bounding box center [293, 387] width 62 height 16
click at [317, 390] on div "$1,229,199" at bounding box center [293, 387] width 62 height 16
click at [281, 388] on div "$1,229,199" at bounding box center [293, 387] width 62 height 16
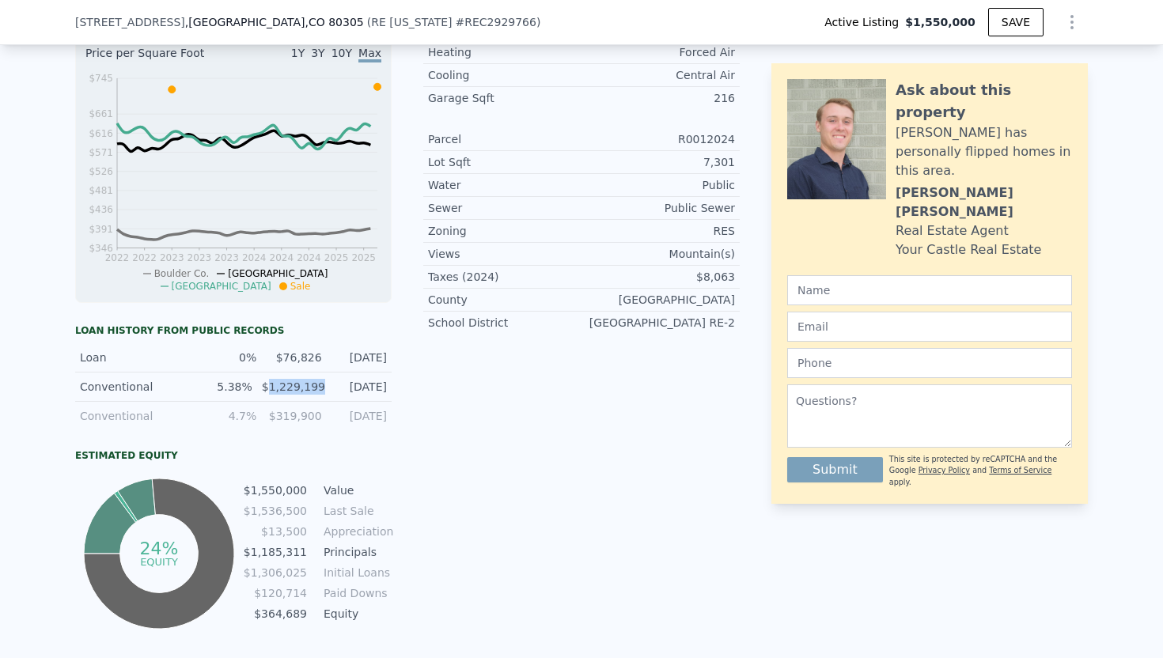
click at [281, 388] on div "$1,229,199" at bounding box center [293, 387] width 62 height 16
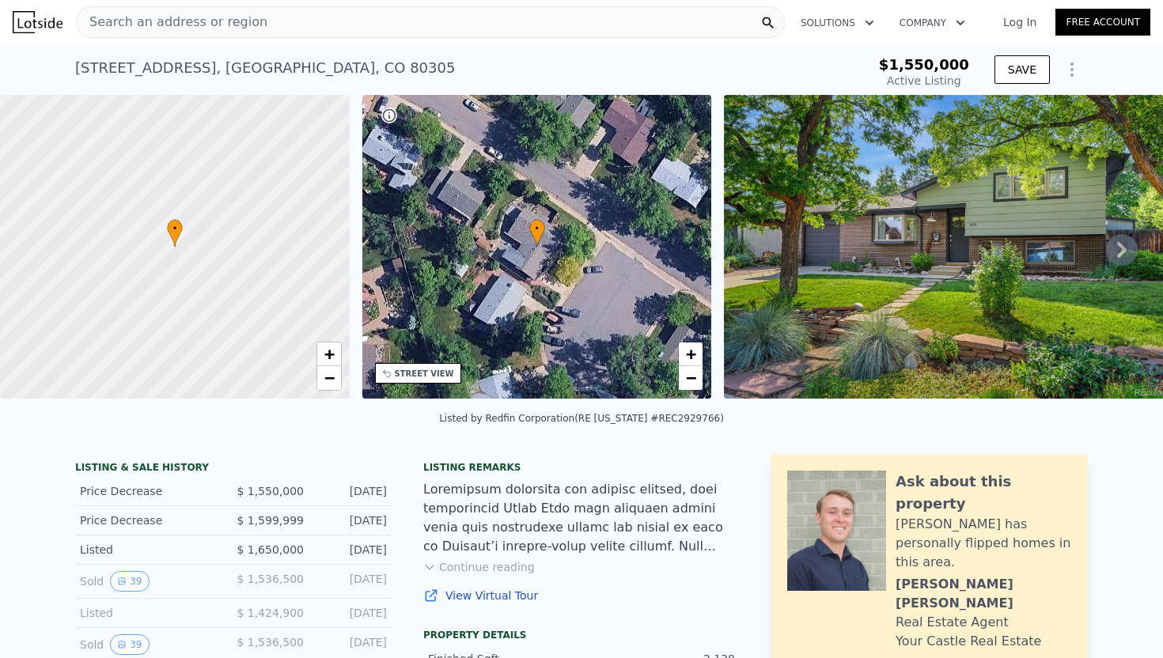
scroll to position [0, 0]
click at [268, 257] on div at bounding box center [174, 247] width 419 height 365
click at [128, 256] on div at bounding box center [174, 247] width 419 height 365
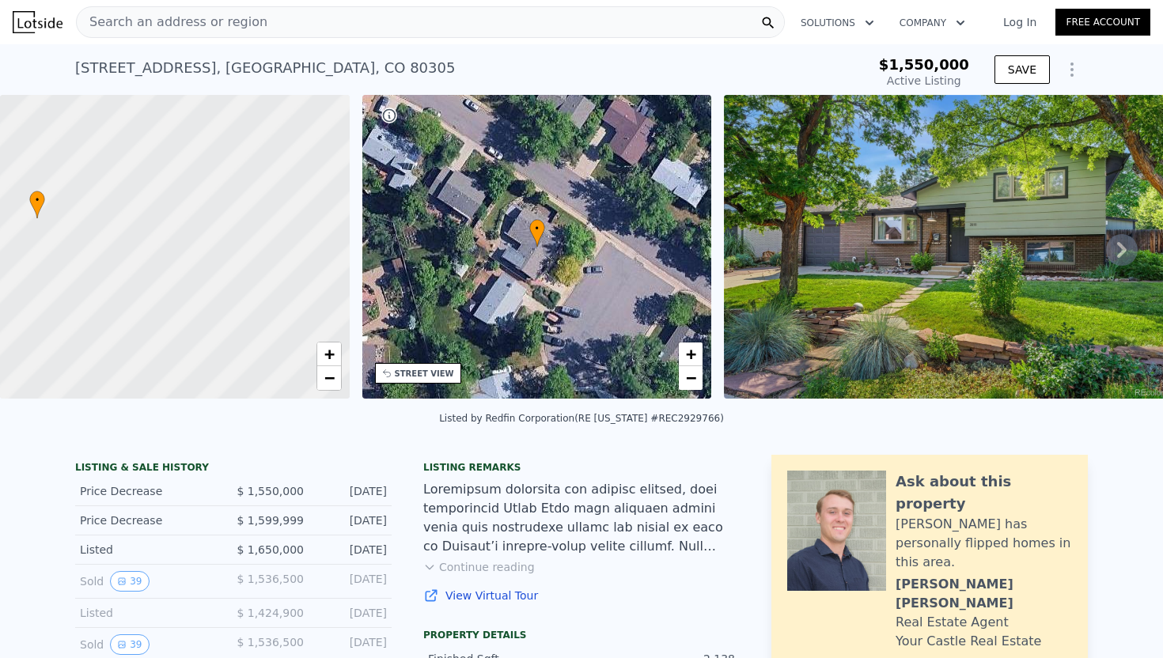
click at [91, 244] on div at bounding box center [174, 247] width 419 height 365
drag, startPoint x: 93, startPoint y: 213, endPoint x: 294, endPoint y: 270, distance: 208.9
click at [294, 270] on div at bounding box center [174, 247] width 419 height 365
drag, startPoint x: 93, startPoint y: 264, endPoint x: 338, endPoint y: 264, distance: 245.3
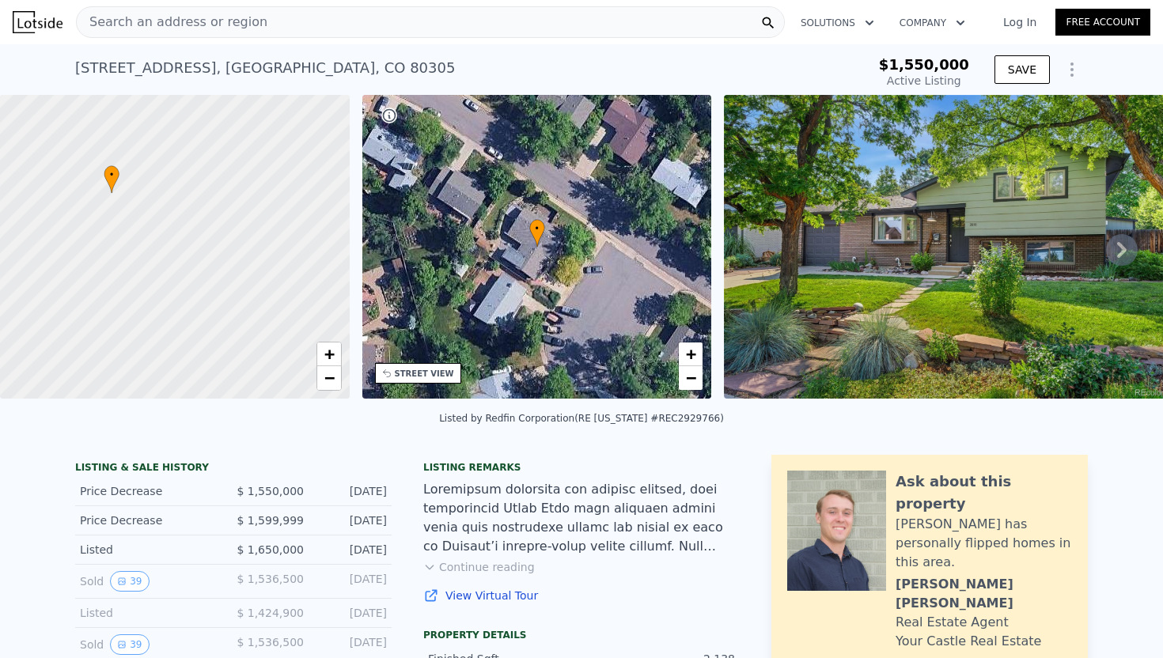
click at [338, 264] on div at bounding box center [174, 247] width 419 height 365
click at [234, 243] on div at bounding box center [174, 247] width 419 height 365
click at [290, 286] on div at bounding box center [174, 247] width 419 height 365
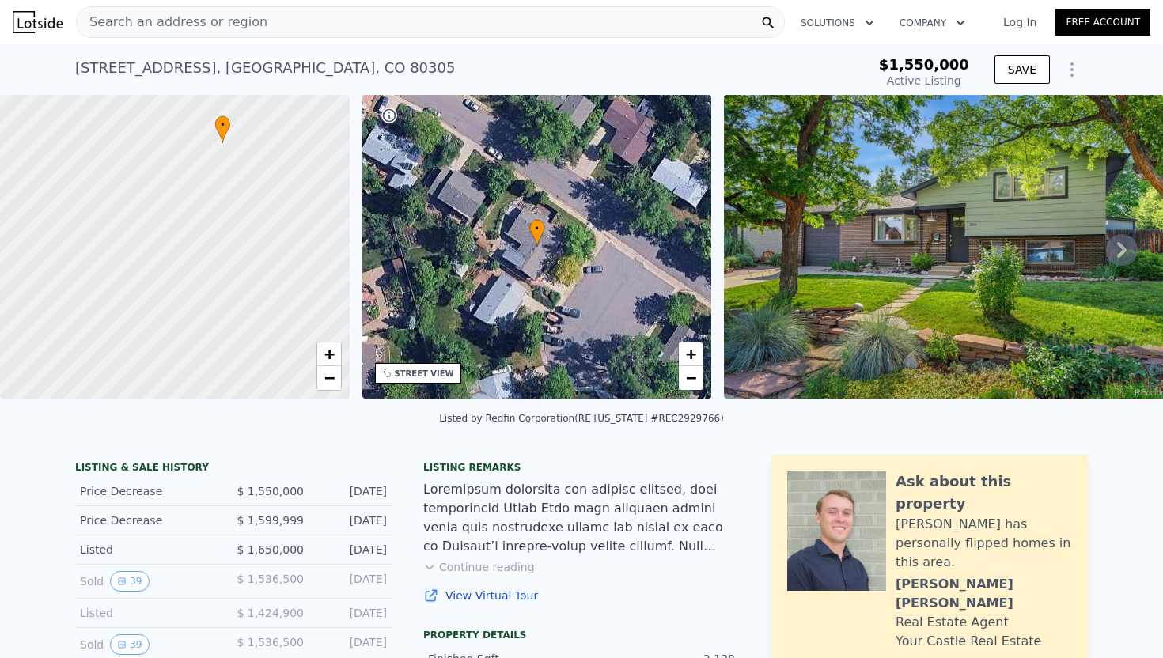
click at [290, 286] on div at bounding box center [174, 247] width 419 height 365
click at [308, 274] on div at bounding box center [174, 247] width 419 height 365
drag, startPoint x: 297, startPoint y: 230, endPoint x: 251, endPoint y: 262, distance: 56.2
click at [251, 262] on div at bounding box center [174, 247] width 419 height 365
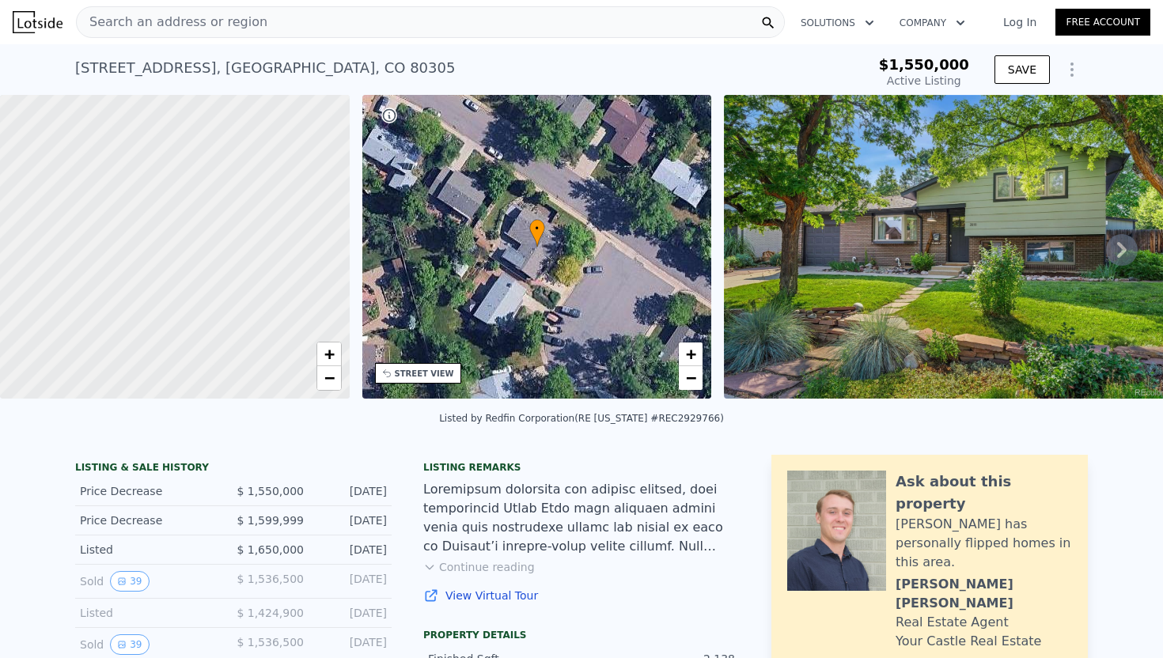
click at [251, 262] on div at bounding box center [174, 247] width 419 height 365
drag, startPoint x: 180, startPoint y: 298, endPoint x: 295, endPoint y: 121, distance: 211.2
click at [295, 121] on div at bounding box center [177, 247] width 419 height 365
drag, startPoint x: 252, startPoint y: 160, endPoint x: 252, endPoint y: 225, distance: 64.9
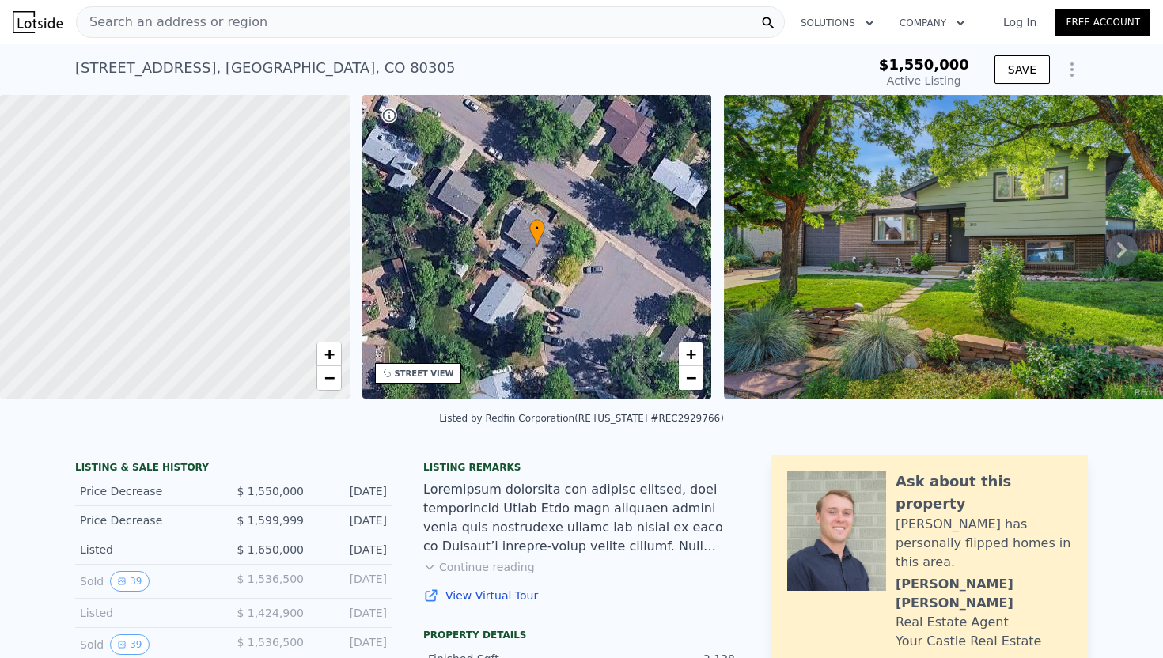
click at [249, 233] on div at bounding box center [173, 256] width 419 height 365
click at [268, 41] on nav "Search an address or region Solutions Company Open main menu Log In Free Account" at bounding box center [581, 22] width 1163 height 44
click at [271, 35] on div "Search an address or region" at bounding box center [430, 22] width 709 height 32
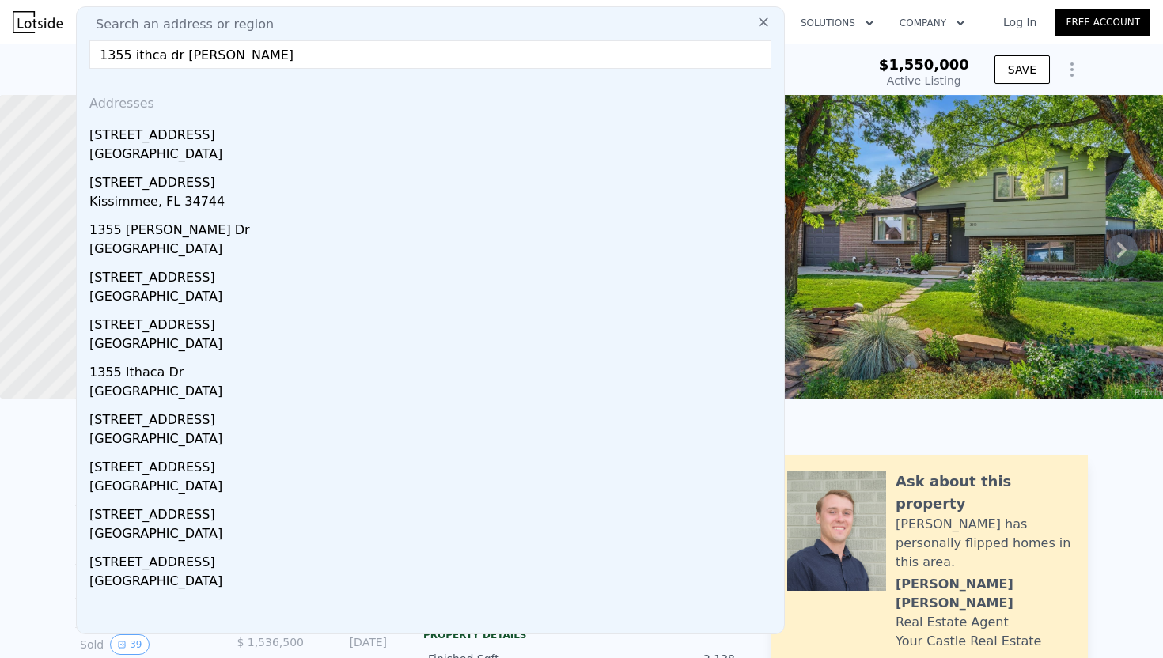
click at [147, 54] on input "1355 ithca dr [PERSON_NAME]" at bounding box center [430, 54] width 682 height 28
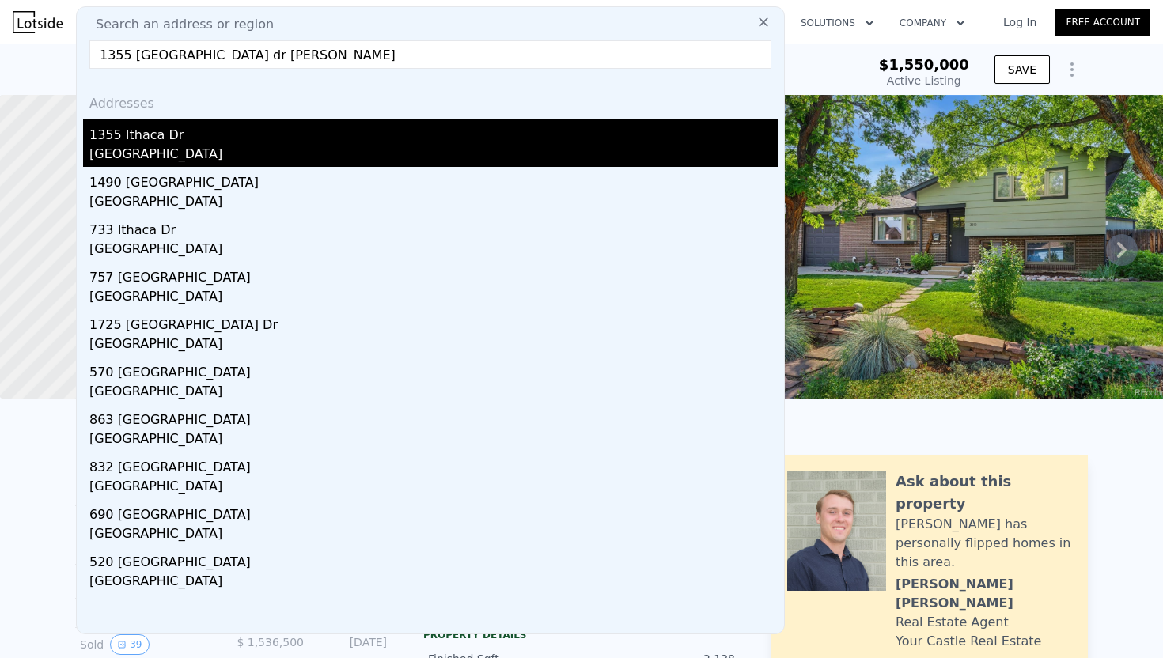
type input "1355 [GEOGRAPHIC_DATA] dr [PERSON_NAME]"
click at [165, 124] on div "1355 Ithaca Dr" at bounding box center [433, 132] width 689 height 25
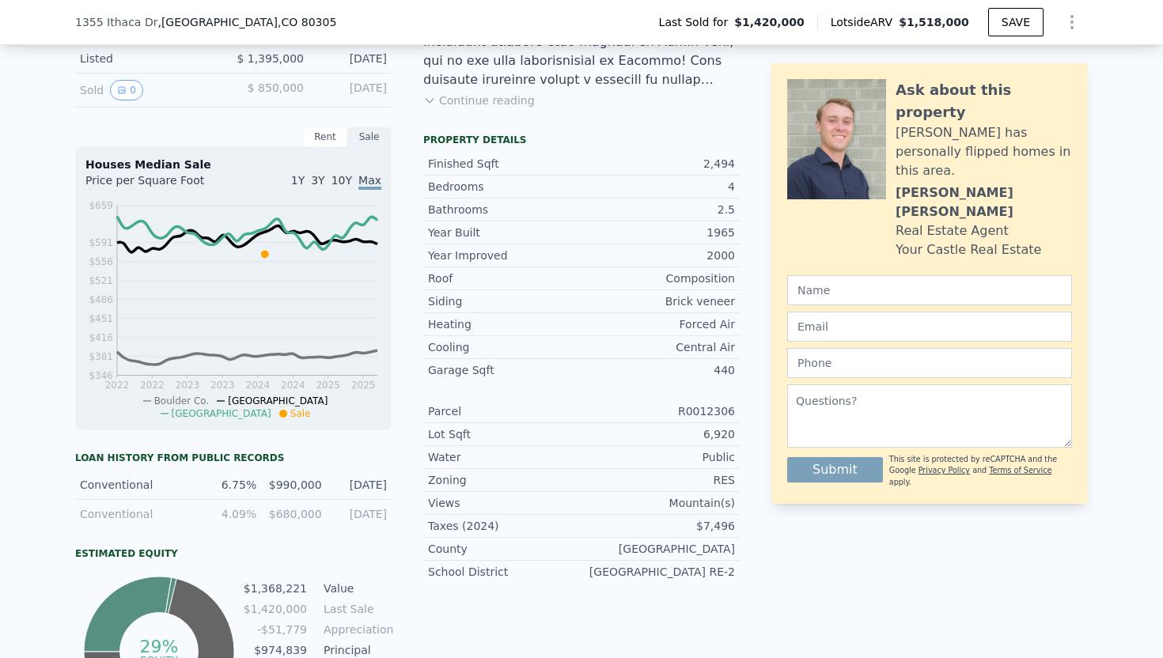
scroll to position [462, 0]
click at [306, 481] on div "$990,000" at bounding box center [293, 484] width 55 height 16
click at [310, 491] on div "$990,000" at bounding box center [293, 484] width 55 height 16
click at [306, 479] on div "$990,000" at bounding box center [293, 484] width 55 height 16
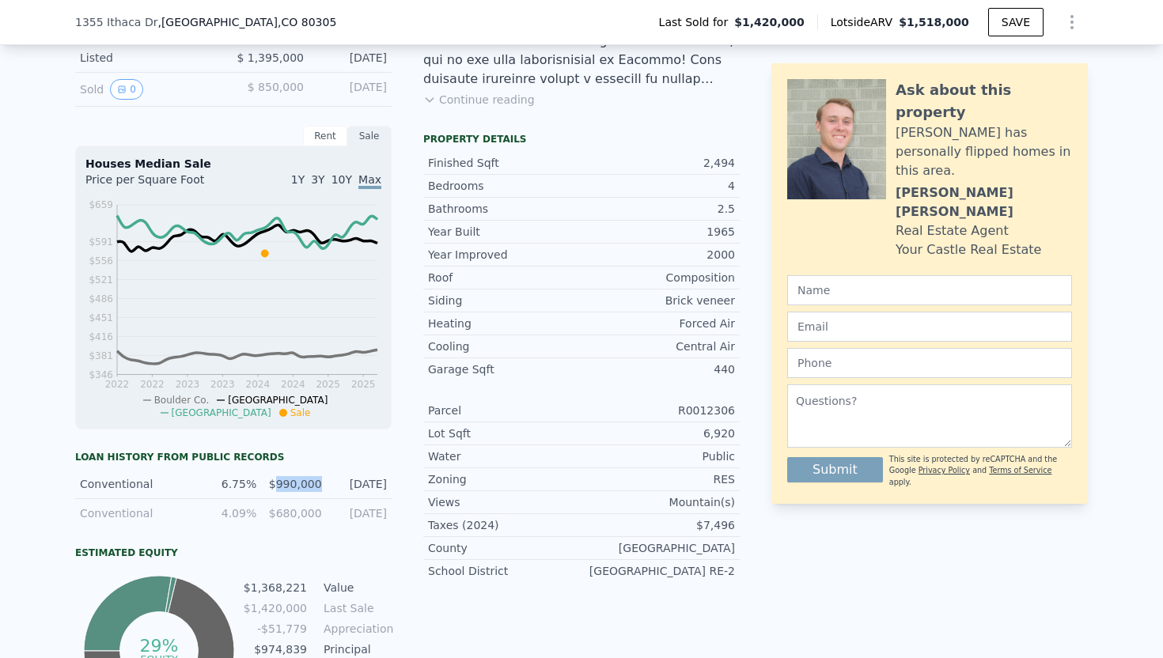
click at [306, 479] on div "$990,000" at bounding box center [293, 484] width 55 height 16
click at [302, 475] on div "Conventional 6.75% $990,000 [DATE]" at bounding box center [233, 484] width 317 height 29
click at [302, 479] on div "$990,000" at bounding box center [293, 484] width 55 height 16
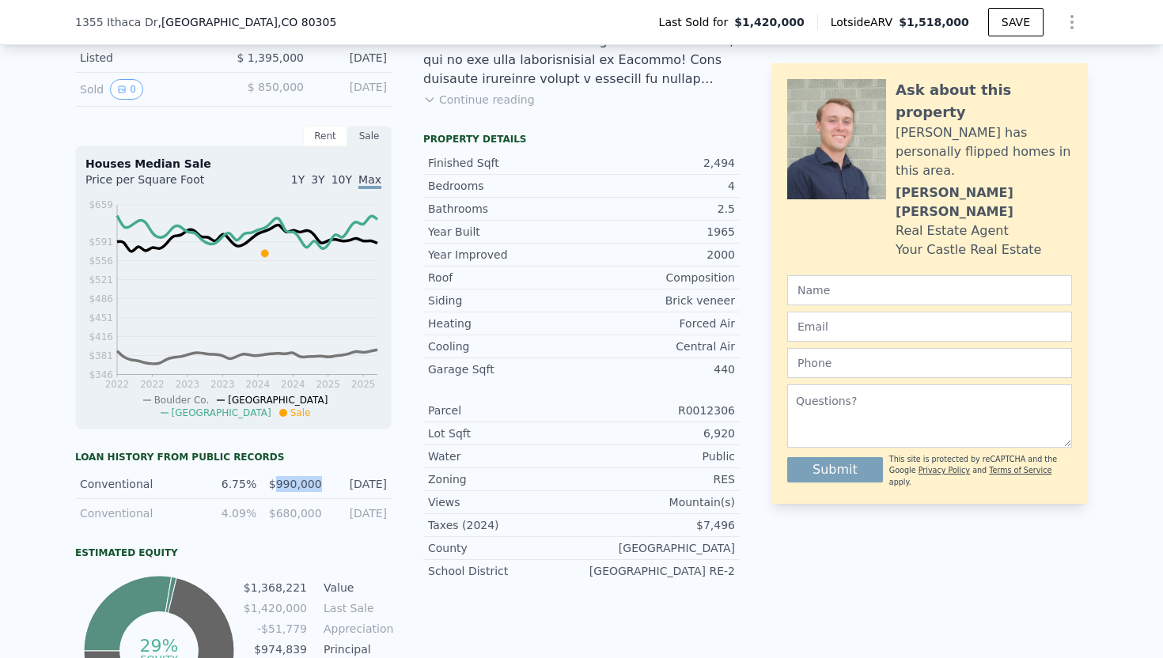
click at [322, 486] on div "Conventional 6.75% $990,000 [DATE]" at bounding box center [233, 484] width 317 height 29
click at [302, 477] on div "$990,000" at bounding box center [293, 484] width 55 height 16
click at [313, 481] on div "$990,000" at bounding box center [293, 484] width 55 height 16
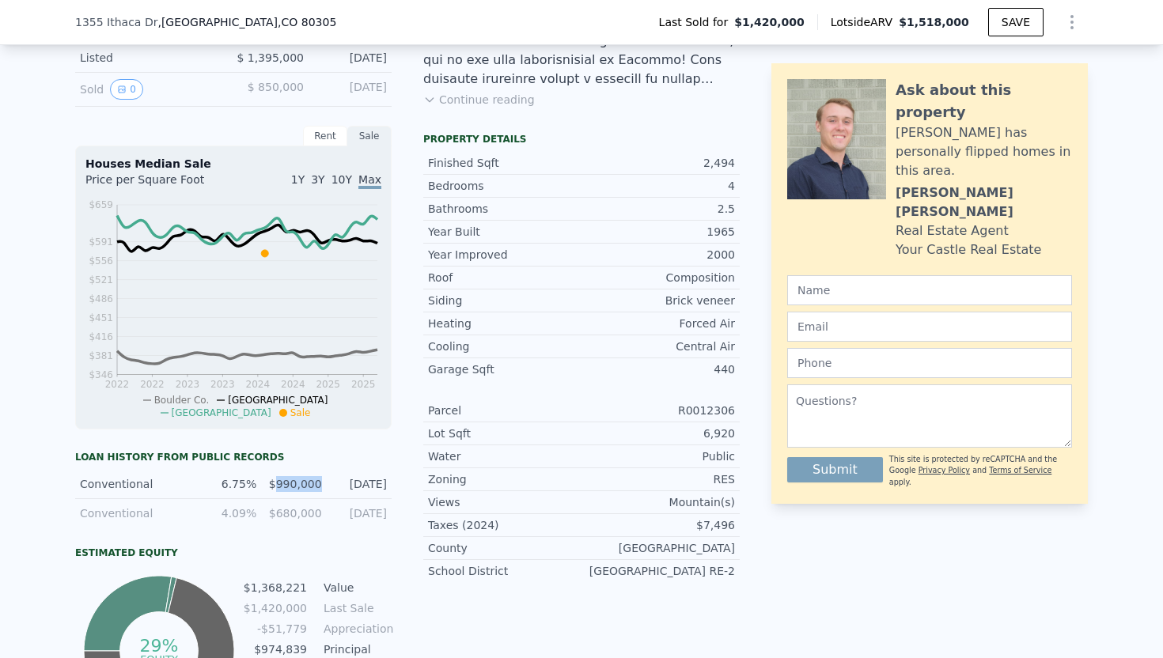
click at [313, 481] on div "$990,000" at bounding box center [293, 484] width 55 height 16
click at [295, 480] on div "$990,000" at bounding box center [293, 484] width 55 height 16
click at [288, 480] on div "$990,000" at bounding box center [293, 484] width 55 height 16
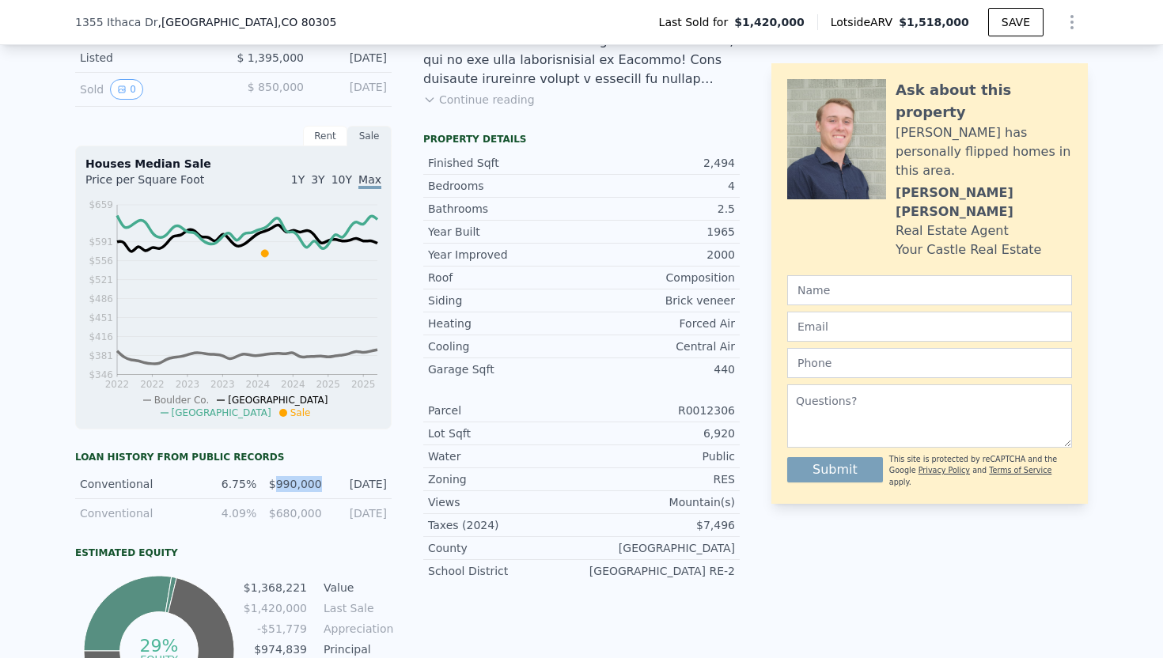
click at [301, 480] on div "$990,000" at bounding box center [293, 484] width 55 height 16
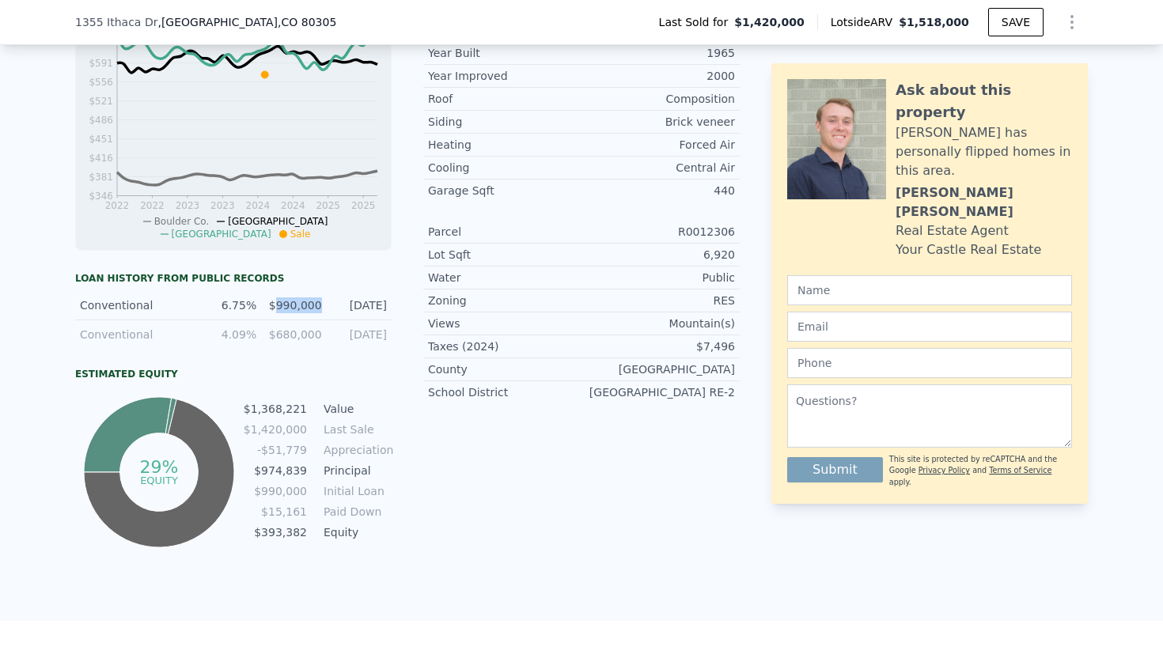
scroll to position [636, 0]
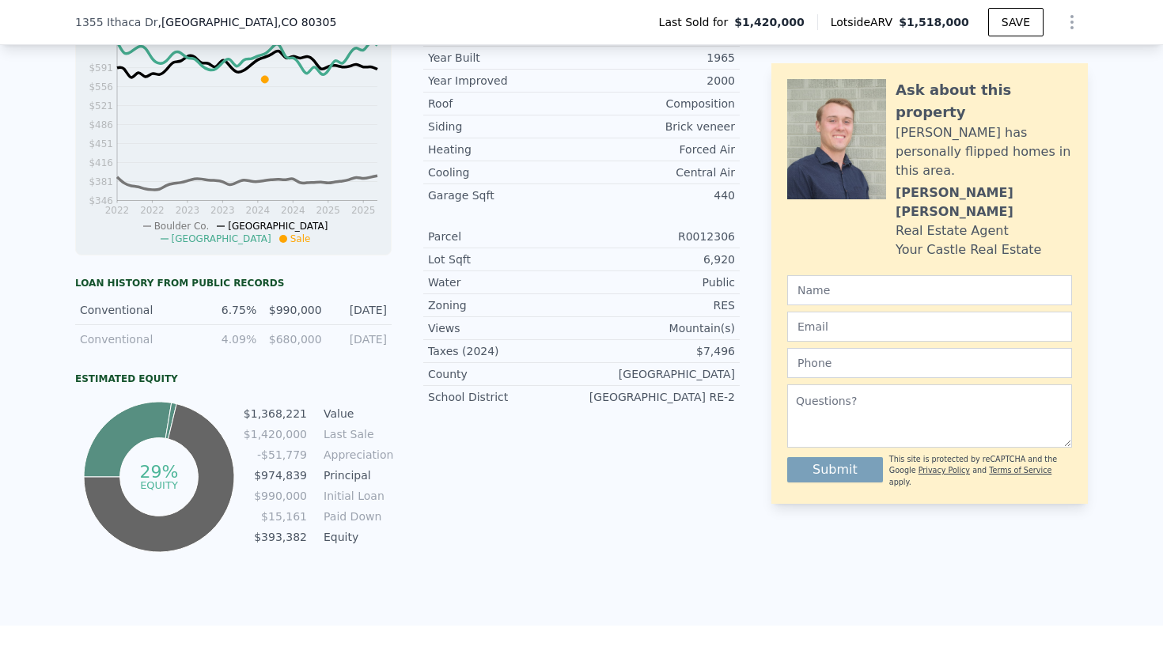
click at [300, 457] on td "-$51,779" at bounding box center [275, 454] width 65 height 17
click at [287, 423] on tbody "$1,368,221 Value $1,420,000 Last Sale -$51,779 Appreciation $974,839 Principal …" at bounding box center [317, 477] width 149 height 144
click at [291, 419] on td "$1,368,221" at bounding box center [275, 413] width 65 height 17
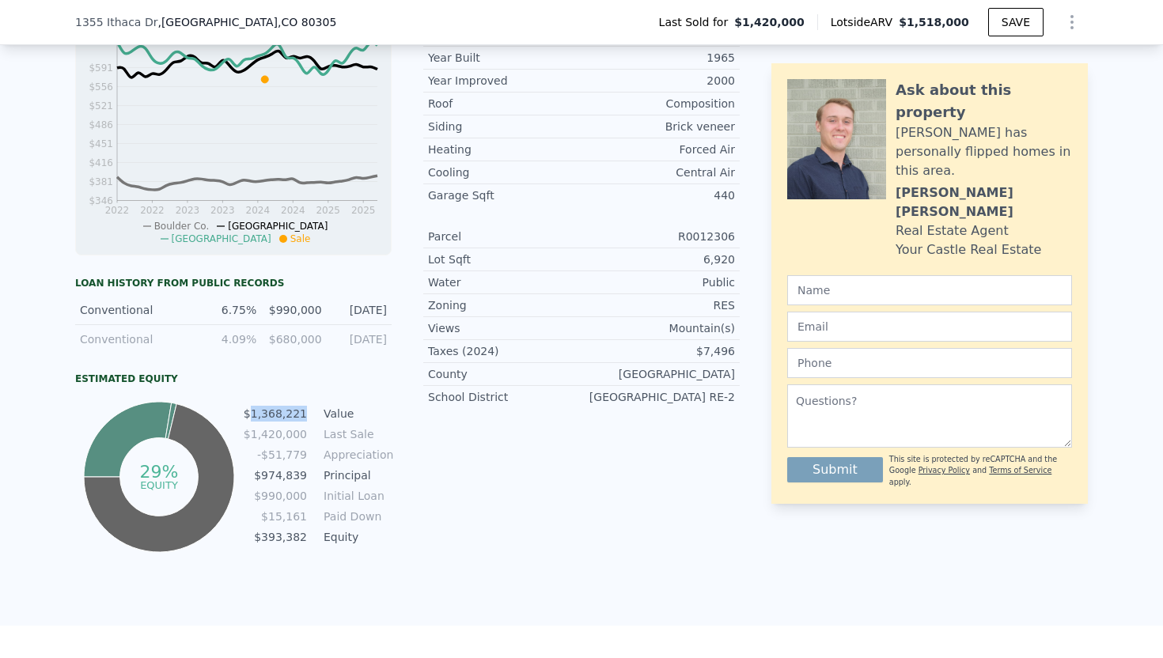
click at [291, 419] on td "$1,368,221" at bounding box center [275, 413] width 65 height 17
click at [291, 454] on td "-$51,779" at bounding box center [275, 454] width 65 height 17
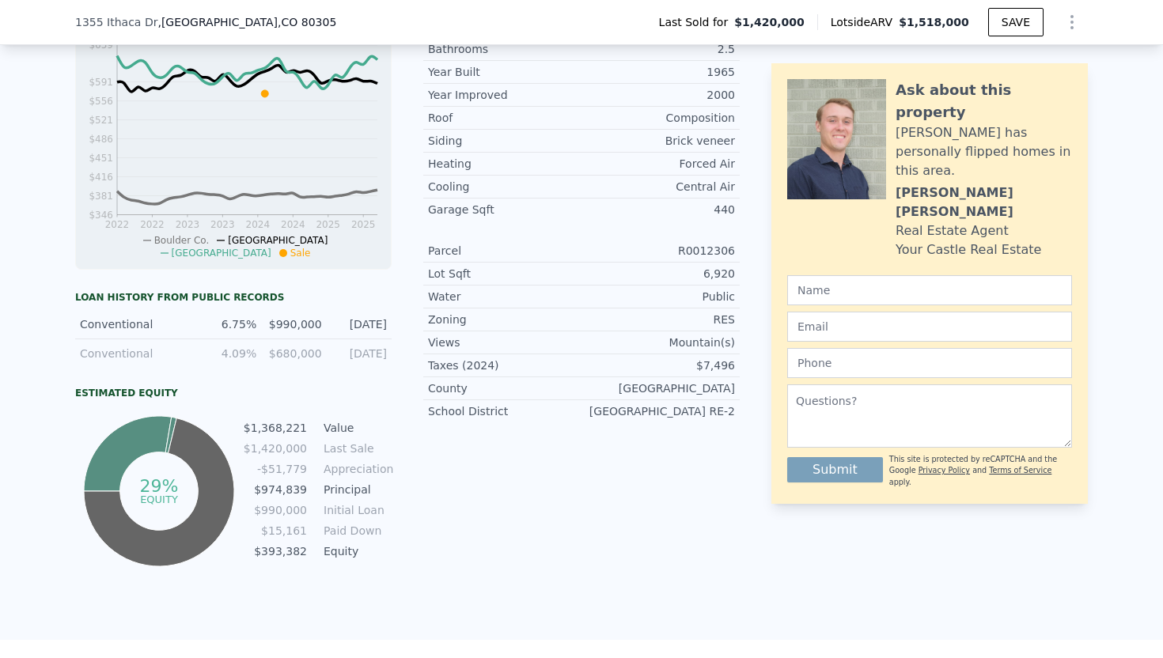
scroll to position [621, 0]
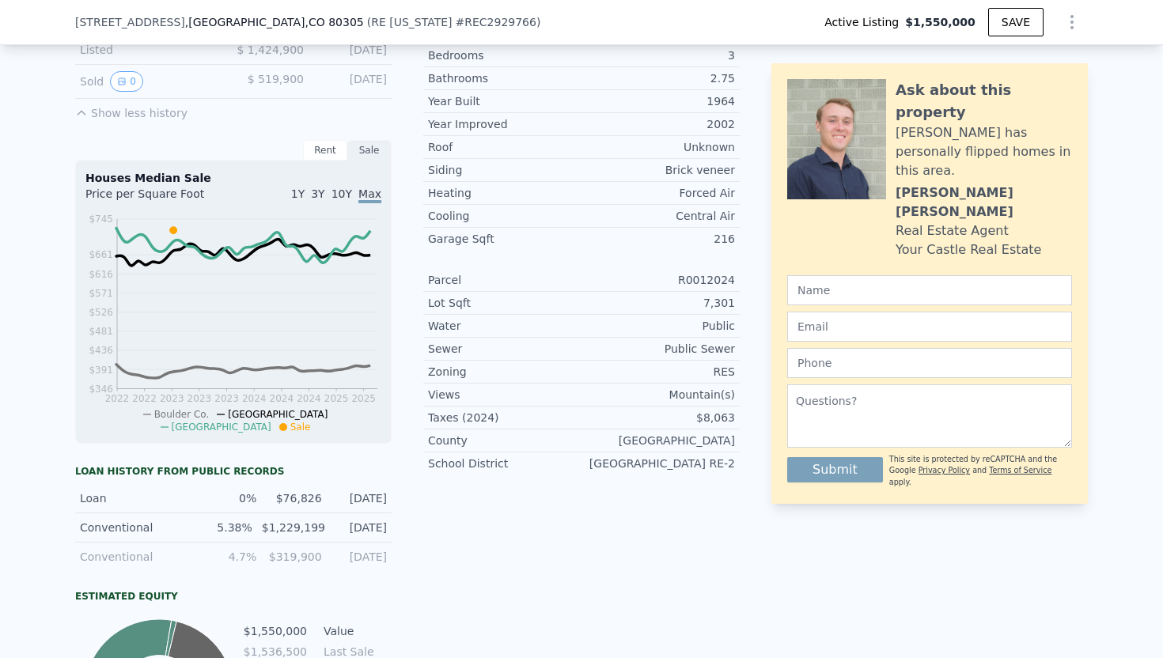
checkbox input "true"
type input "$ 1,505,000"
type input "7"
type input "1544"
type input "6911"
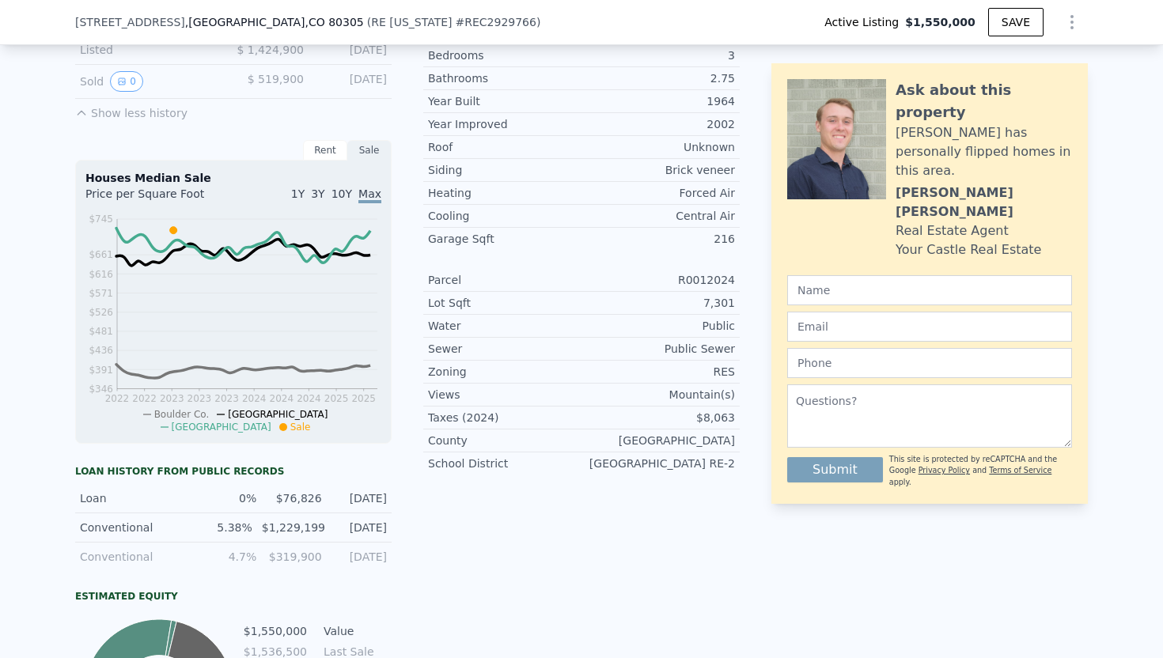
type input "10668"
type input "-$ 267,398"
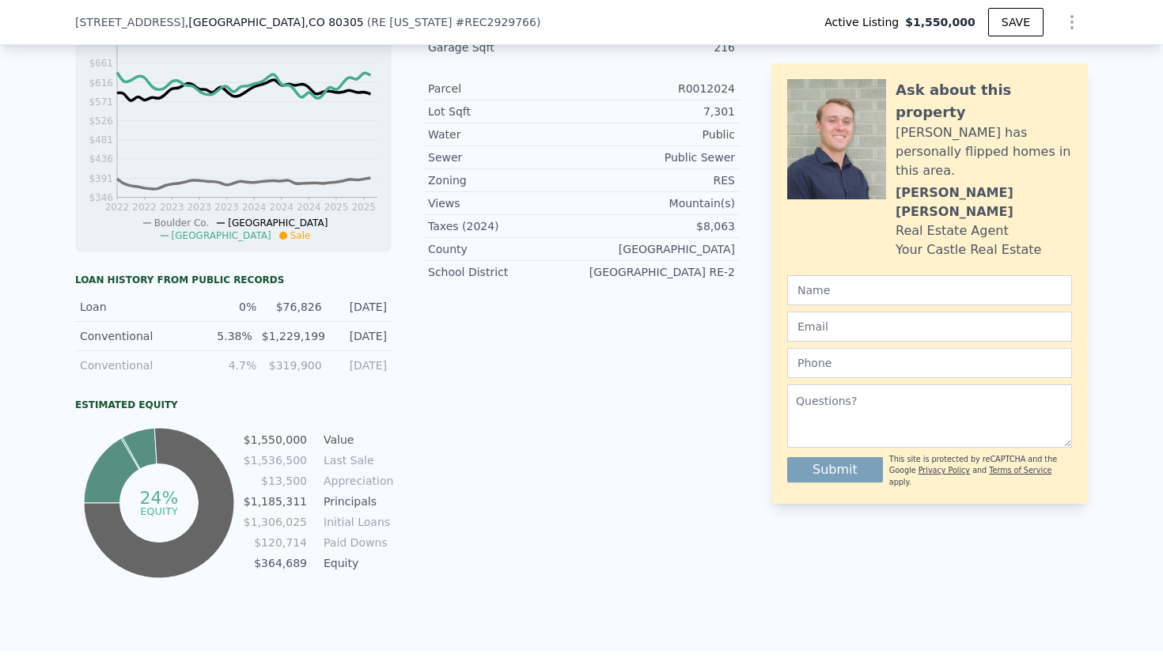
scroll to position [815, 0]
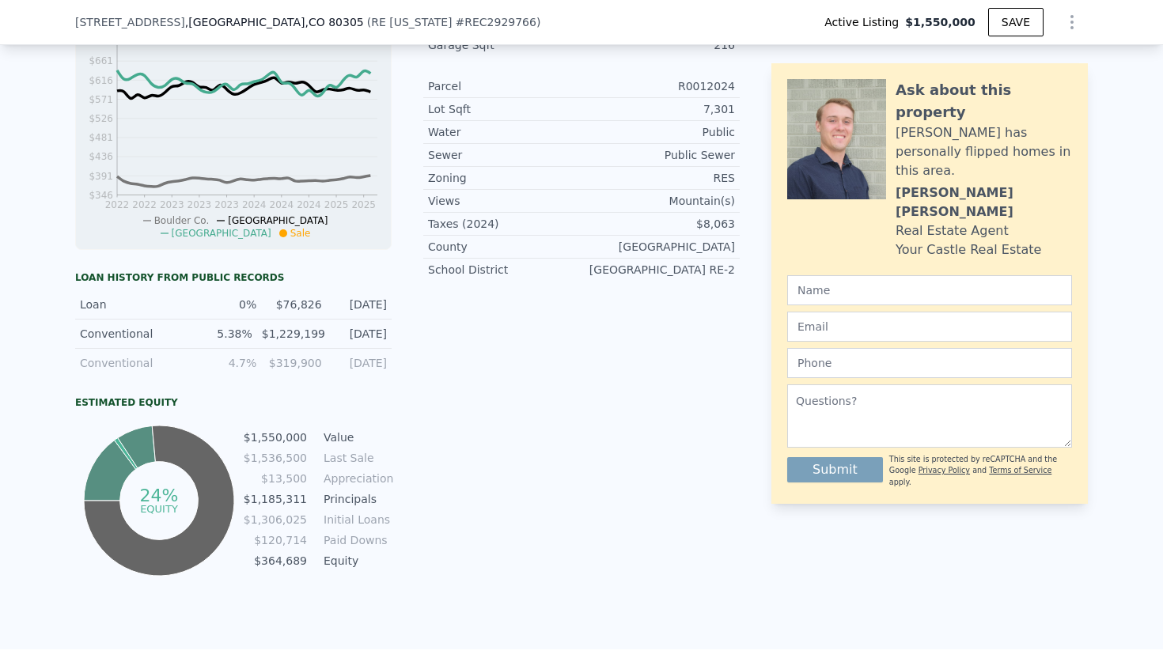
click at [295, 569] on tbody "$1,550,000 Value $1,536,500 Last Sale $13,500 Appreciation $1,185,311 Principal…" at bounding box center [317, 501] width 149 height 144
click at [295, 530] on tbody "$1,550,000 Value $1,536,500 Last Sale $13,500 Appreciation $1,185,311 Principal…" at bounding box center [317, 501] width 149 height 144
click at [296, 503] on td "$1,185,311" at bounding box center [275, 499] width 65 height 17
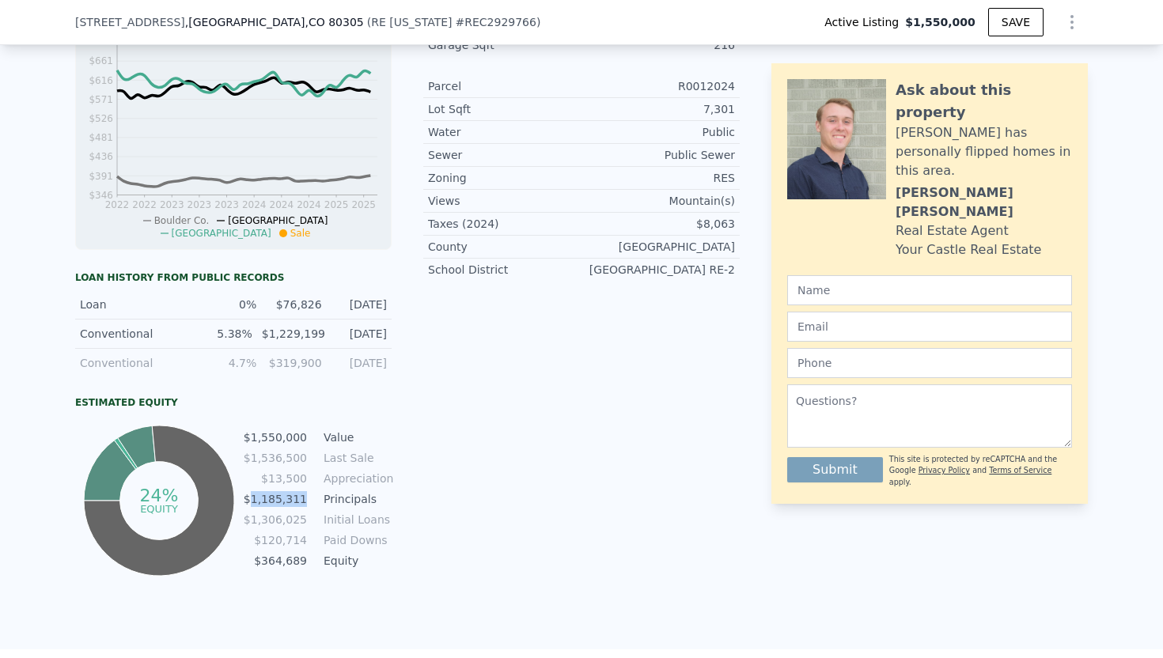
click at [296, 503] on td "$1,185,311" at bounding box center [275, 499] width 65 height 17
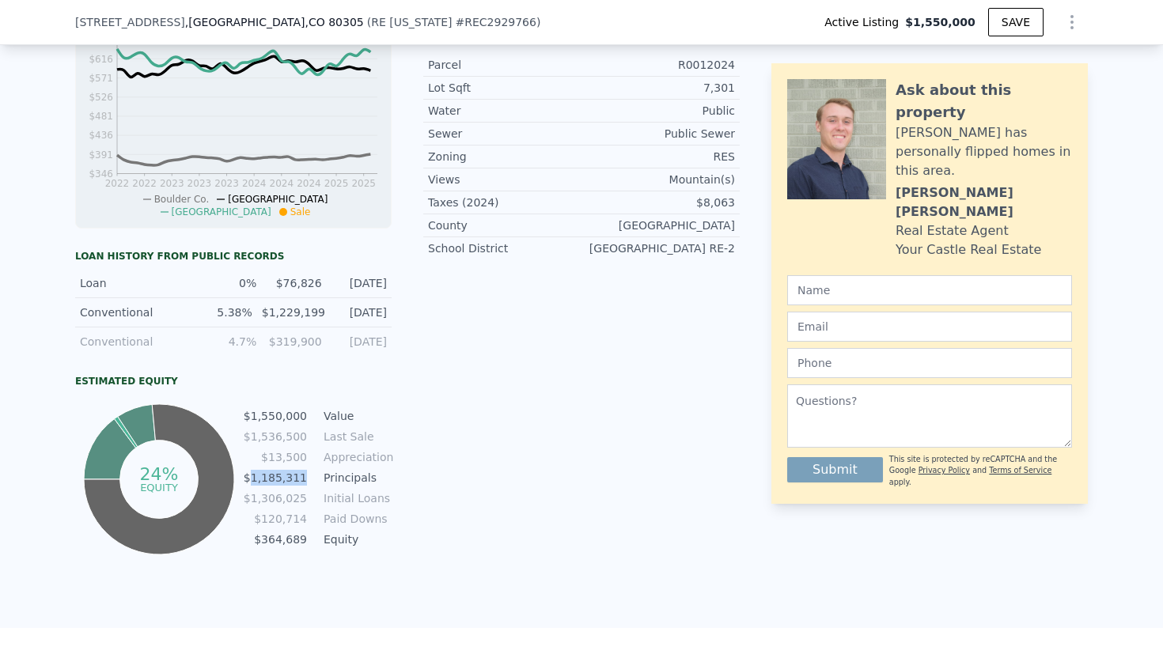
scroll to position [837, 0]
click at [295, 501] on td "$1,306,025" at bounding box center [275, 497] width 65 height 17
click at [295, 522] on td "$120,714" at bounding box center [275, 518] width 65 height 17
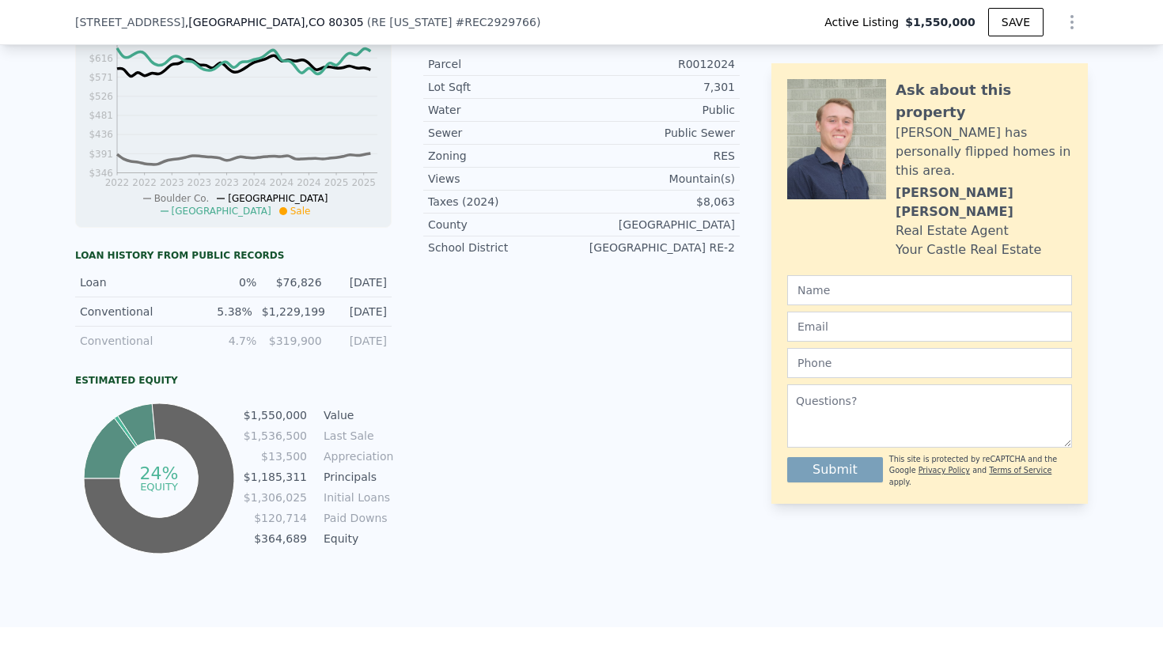
click at [280, 455] on td "$13,500" at bounding box center [275, 456] width 65 height 17
click at [293, 442] on td "$1,536,500" at bounding box center [275, 435] width 65 height 17
click at [293, 435] on td "$1,536,500" at bounding box center [275, 435] width 65 height 17
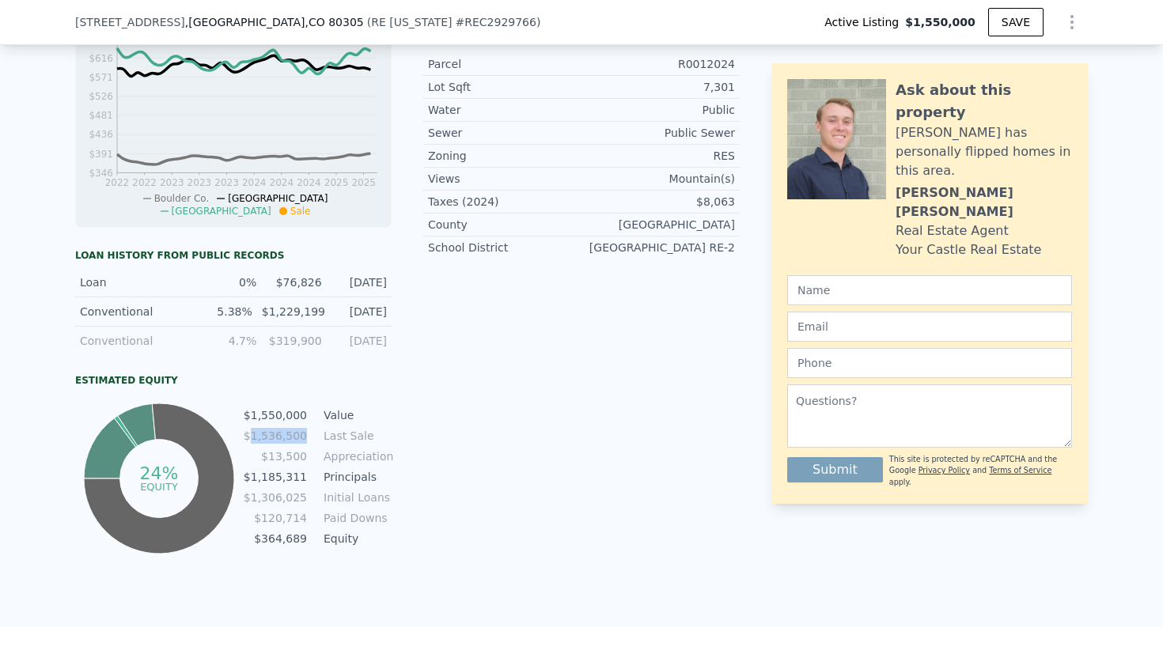
click at [293, 435] on td "$1,536,500" at bounding box center [275, 435] width 65 height 17
click at [293, 460] on td "$13,500" at bounding box center [275, 456] width 65 height 17
click at [293, 432] on td "$1,536,500" at bounding box center [275, 435] width 65 height 17
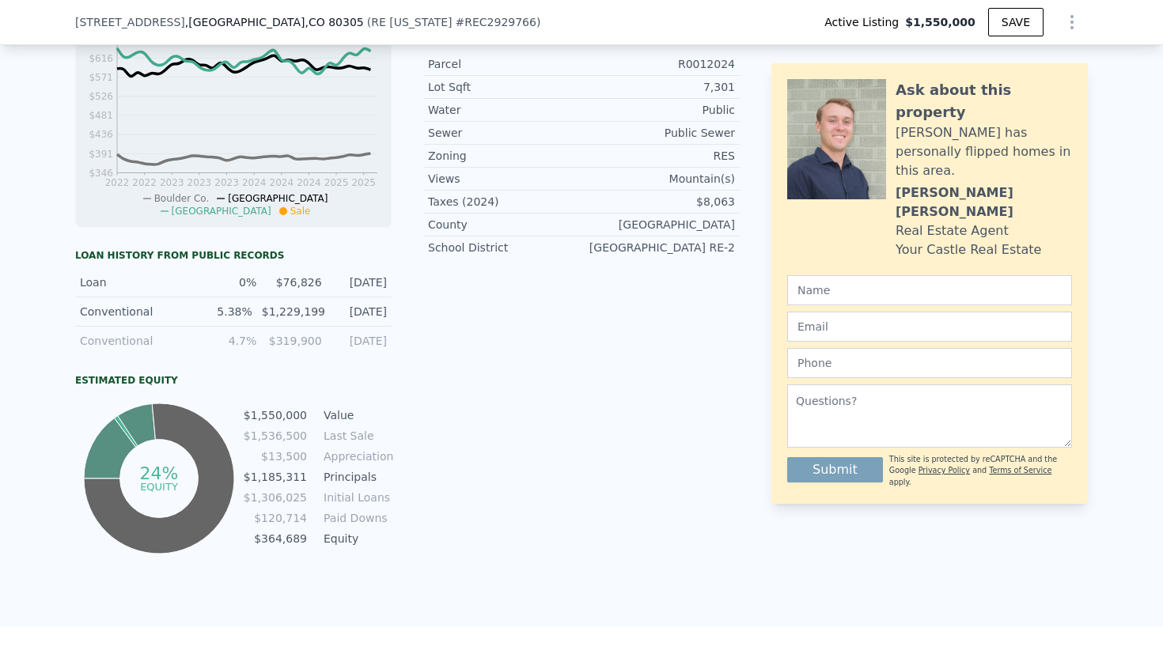
click at [293, 459] on td "$13,500" at bounding box center [275, 456] width 65 height 17
click at [286, 541] on td "$364,689" at bounding box center [275, 538] width 65 height 17
click at [291, 480] on td "$1,185,311" at bounding box center [275, 477] width 65 height 17
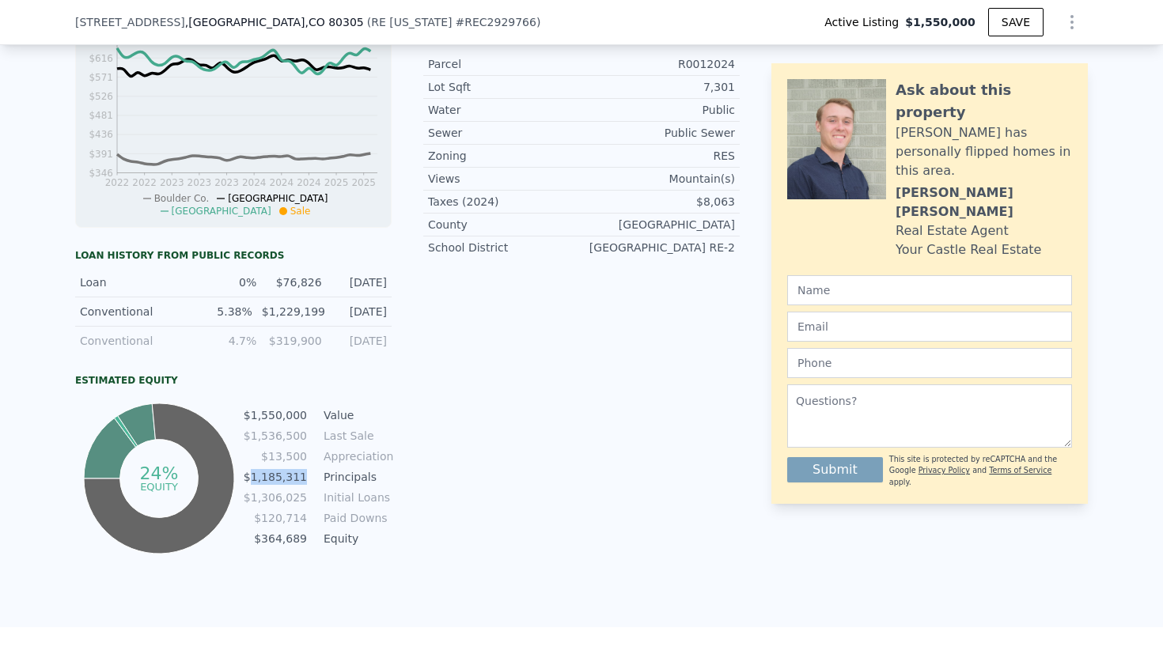
click at [291, 480] on td "$1,185,311" at bounding box center [275, 477] width 65 height 17
click at [291, 525] on td "$120,714" at bounding box center [275, 518] width 65 height 17
click at [295, 469] on td "$1,185,311" at bounding box center [275, 477] width 65 height 17
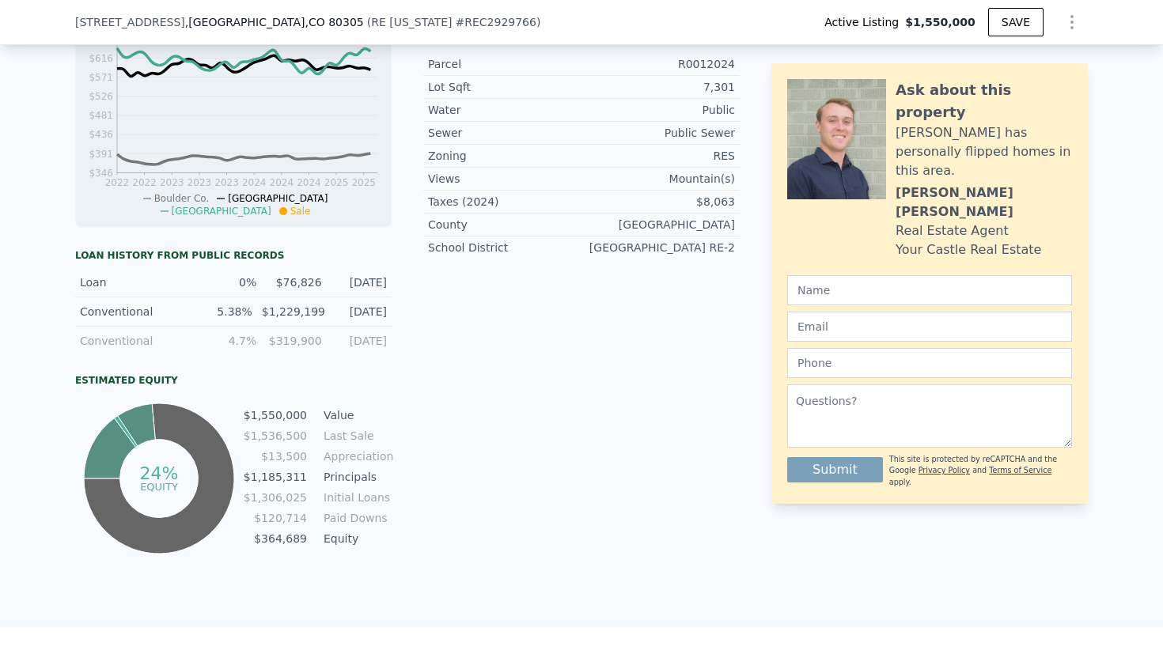
click at [295, 449] on td "$13,500" at bounding box center [275, 456] width 65 height 17
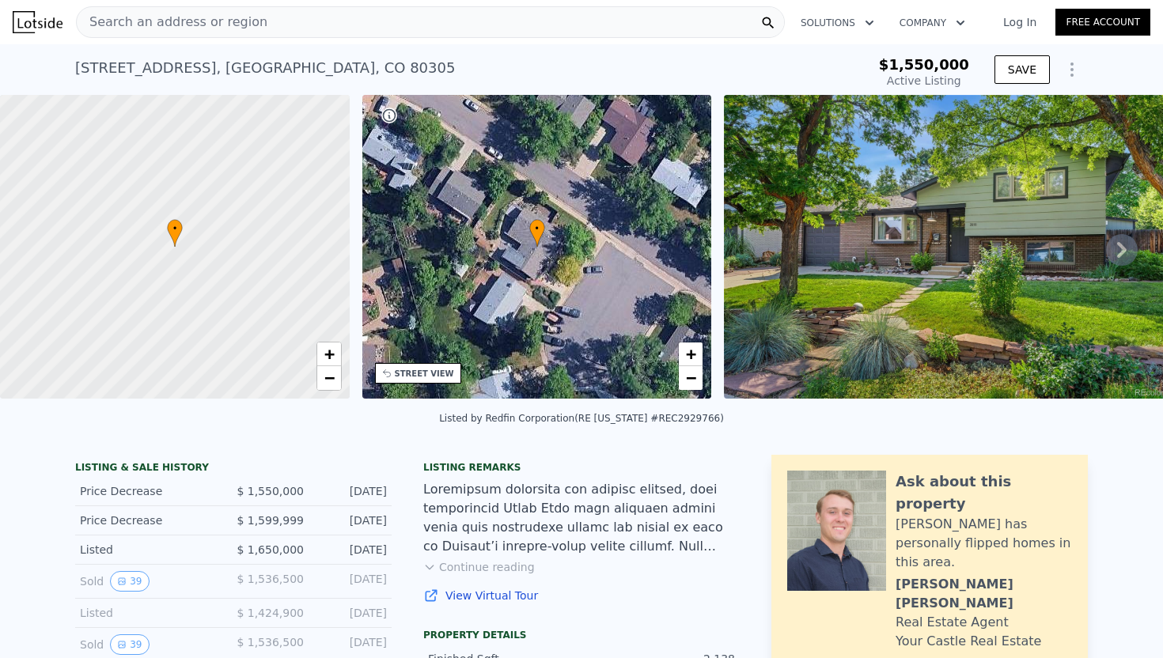
scroll to position [0, 0]
